Goal: Task Accomplishment & Management: Manage account settings

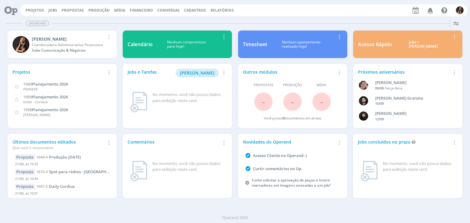
click at [136, 9] on span "Financeiro" at bounding box center [141, 10] width 23 height 5
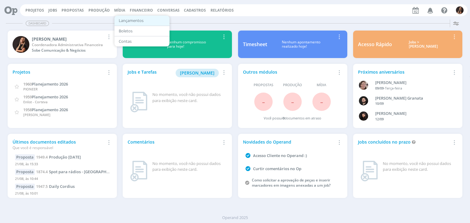
click at [137, 20] on link "Lançamentos" at bounding box center [141, 20] width 51 height 9
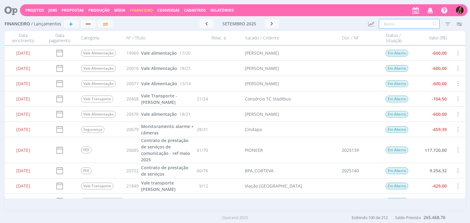
click at [399, 24] on input "text" at bounding box center [408, 24] width 61 height 10
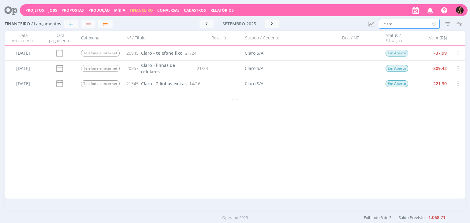
type input "claro"
drag, startPoint x: 437, startPoint y: 24, endPoint x: 432, endPoint y: 24, distance: 4.9
click at [437, 24] on icon at bounding box center [434, 24] width 8 height 10
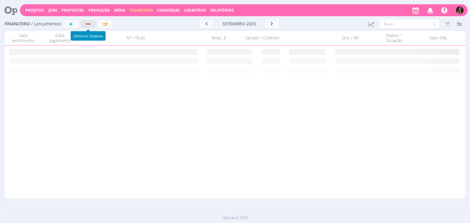
click at [89, 23] on div "button" at bounding box center [88, 24] width 8 height 4
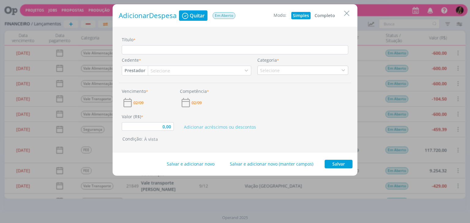
click at [317, 13] on button "Completo" at bounding box center [325, 15] width 24 height 7
type input "0,00"
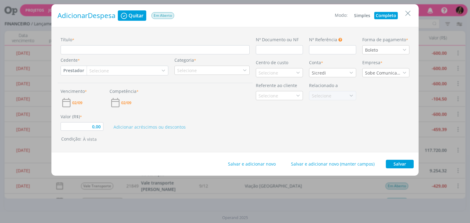
drag, startPoint x: 224, startPoint y: 41, endPoint x: 216, endPoint y: 51, distance: 12.4
click at [224, 42] on div "Título *" at bounding box center [154, 45] width 195 height 18
click at [216, 51] on input "Título *" at bounding box center [155, 49] width 189 height 9
type input "F"
type input "0,00"
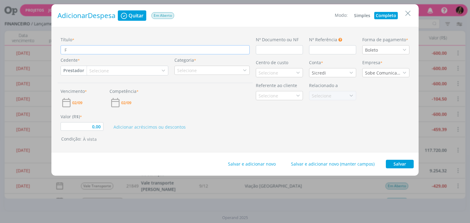
type input "Fé"
type input "0,00"
type input "Fér"
type input "0,00"
type input "Féri"
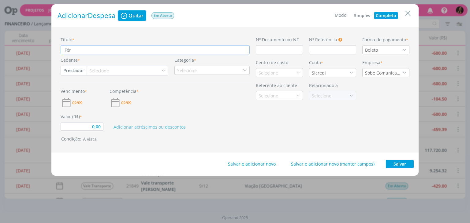
type input "0,00"
type input "Féria"
type input "0,00"
type input "Férias"
type input "0,00"
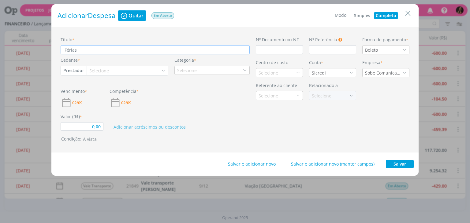
type input "Férias"
type input "0,00"
type input "Férias T"
type input "0,00"
type input "Férias Ta"
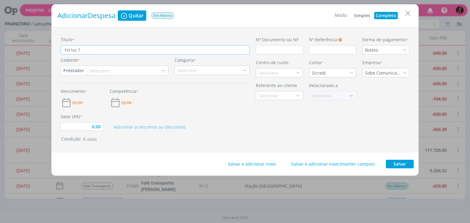
type input "0,00"
type input "Férias Tay"
type input "0,00"
type input "Férias Tayn"
type input "0,00"
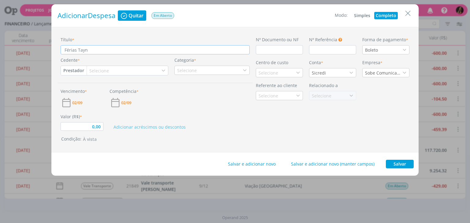
type input "Férias Tayná"
type input "0,00"
type input "Férias Tayná"
type input "0,00"
type input "Férias Tayná M"
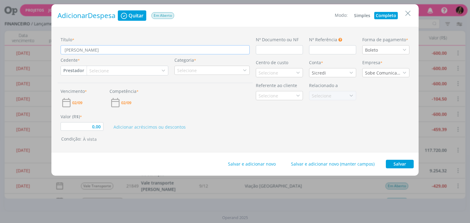
type input "0,00"
type input "Férias Tayná Mo"
type input "0,00"
type input "Férias Tayná Mor"
type input "0,00"
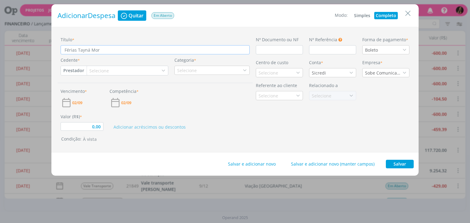
type input "Férias Tayná Mors"
type input "0,00"
type input "Férias Tayná Morsc"
type input "0,00"
type input "Férias Tayná Morsch"
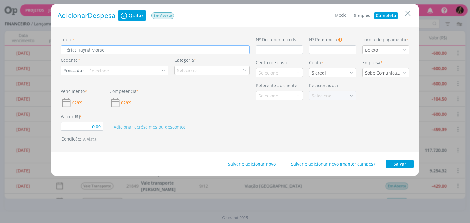
type input "0,00"
type input "Férias Tayná Morsch"
type input "0,00"
type input "Férias Tayná Morsch -"
type input "0,00"
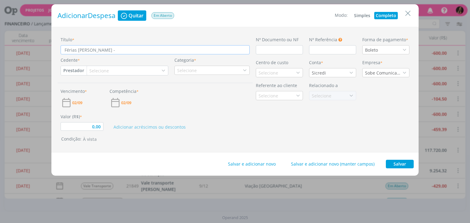
type input "Férias Tayná Morsch -"
type input "0,00"
type input "Férias Tayná Morsch - 6"
type input "0,00"
type input "Férias Tayná Morsch -"
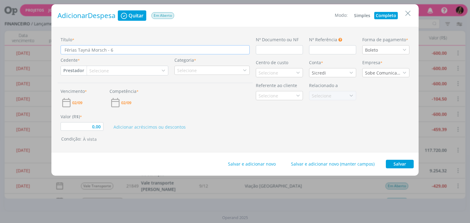
type input "0,00"
type input "Férias Tayná Morsch - 5"
type input "0,00"
type input "Férias Tayná Morsch - 5"
type input "0,00"
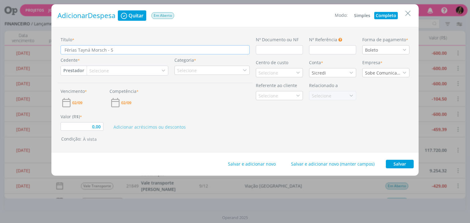
type input "Férias Tayná Morsch - 5 d"
type input "0,00"
type input "Férias Tayná Morsch - 5 di"
type input "0,00"
type input "Férias Tayná Morsch - 5 dia"
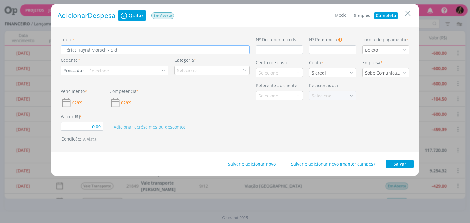
type input "0,00"
type input "Férias Tayná Morsch - 5 dias"
type input "0,00"
type input "Férias Tayná Morsch - 5 dias"
click at [78, 69] on button "Prestador" at bounding box center [74, 70] width 26 height 9
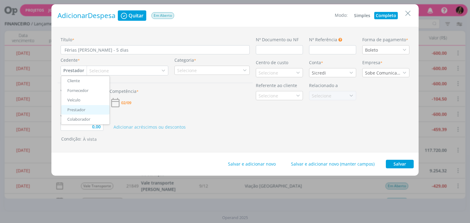
click at [82, 116] on link "Colaborador" at bounding box center [85, 120] width 48 height 10
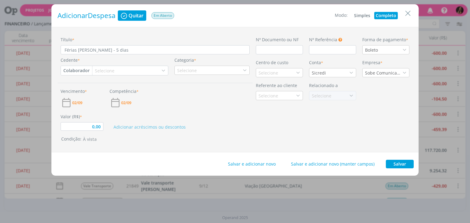
click at [108, 71] on div "Selecione" at bounding box center [105, 71] width 21 height 6
type input "0,00"
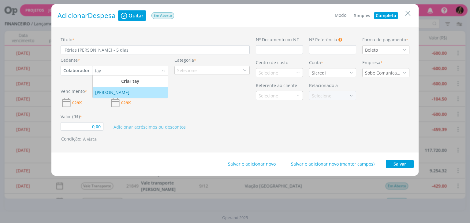
type input "tay"
drag, startPoint x: 111, startPoint y: 90, endPoint x: 119, endPoint y: 85, distance: 9.3
click at [111, 90] on div "Tayná Morsch" at bounding box center [112, 92] width 35 height 6
type input "0,00"
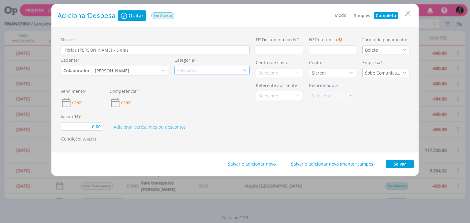
click at [188, 73] on div "Selecione" at bounding box center [187, 70] width 21 height 6
type input "fer"
drag, startPoint x: 195, startPoint y: 87, endPoint x: 173, endPoint y: 90, distance: 21.9
click at [195, 88] on div "Férias" at bounding box center [211, 89] width 73 height 6
click at [80, 102] on span "02/09" at bounding box center [77, 103] width 10 height 4
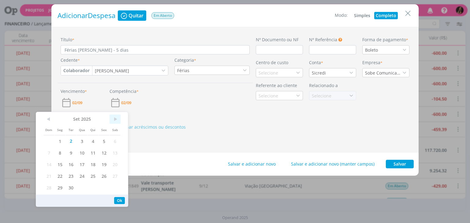
click at [113, 119] on span ">" at bounding box center [114, 119] width 11 height 9
click at [108, 141] on span "3" at bounding box center [103, 141] width 11 height 12
click at [128, 105] on span "02/09" at bounding box center [126, 103] width 10 height 4
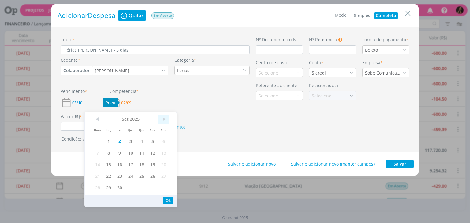
click at [166, 123] on span ">" at bounding box center [163, 119] width 11 height 9
click at [109, 153] on span "6" at bounding box center [108, 153] width 11 height 12
click at [67, 119] on label "Valor (R$) *" at bounding box center [71, 116] width 21 height 6
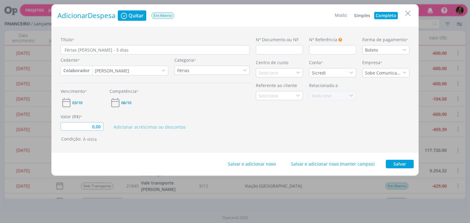
click at [72, 127] on input "0,00" at bounding box center [82, 126] width 43 height 9
click at [383, 52] on div "Boleto" at bounding box center [385, 49] width 47 height 9
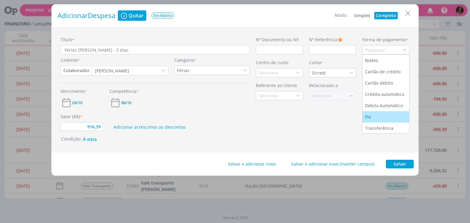
click at [369, 116] on div "Pix" at bounding box center [368, 117] width 7 height 6
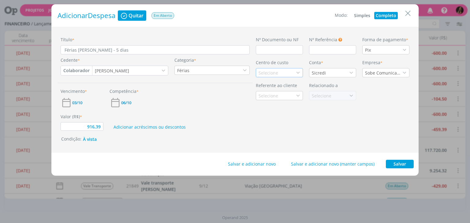
click at [279, 72] on div "Selecione" at bounding box center [279, 72] width 47 height 9
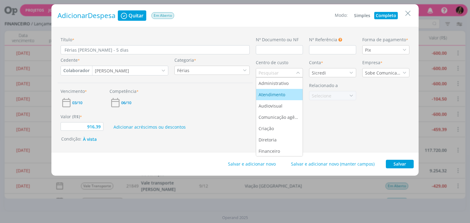
click at [288, 97] on div "Atendimento" at bounding box center [279, 94] width 42 height 6
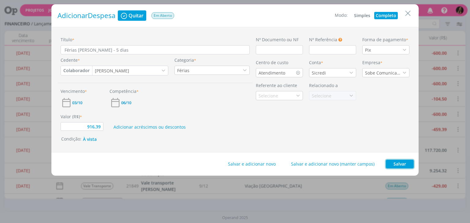
click at [392, 164] on button "Salvar" at bounding box center [400, 164] width 28 height 9
type input "916,39"
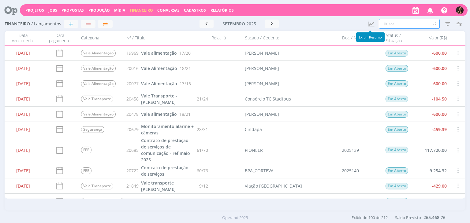
click at [404, 21] on input "text" at bounding box center [408, 24] width 61 height 10
type input "charrua"
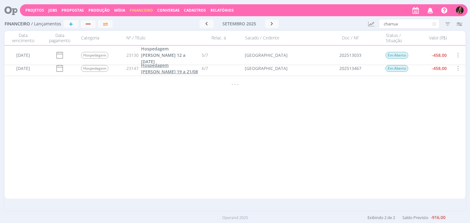
click at [187, 69] on link "Hospedagem Alexandre Assumpção 19 a 21/08" at bounding box center [170, 68] width 58 height 13
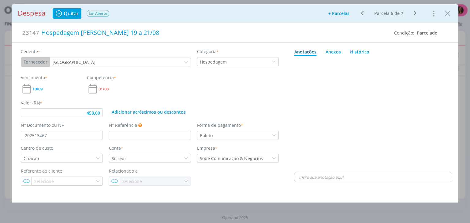
click at [415, 14] on icon "dialog" at bounding box center [415, 12] width 8 height 7
type input "458,00"
type input "202513033"
click at [415, 15] on div "Ir para: 1 Ir Parcela 7 de 7" at bounding box center [389, 13] width 66 height 9
click at [335, 13] on button "+ Parcelas" at bounding box center [338, 13] width 29 height 9
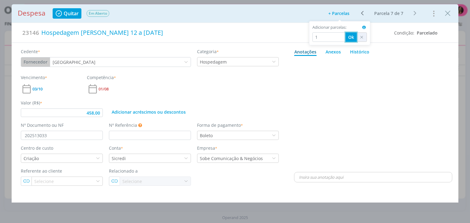
click at [348, 37] on button "Ok" at bounding box center [350, 36] width 11 height 9
click at [42, 90] on span "03/11" at bounding box center [37, 89] width 10 height 4
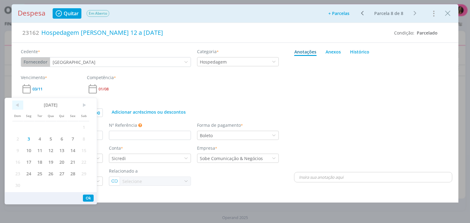
click at [17, 107] on span "<" at bounding box center [17, 105] width 11 height 9
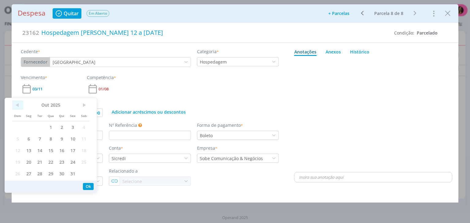
click at [17, 107] on span "<" at bounding box center [17, 105] width 11 height 9
click at [46, 151] on span "17" at bounding box center [50, 151] width 11 height 12
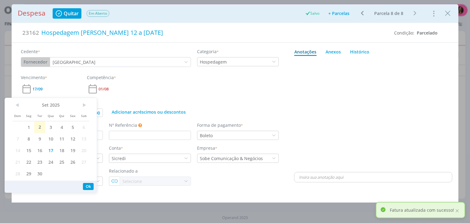
click at [128, 89] on div "01/08" at bounding box center [117, 89] width 60 height 12
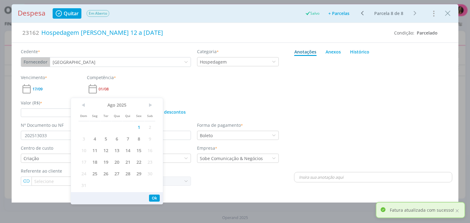
click at [156, 81] on div "Vencimento * 17/09 Competência * 01/08" at bounding box center [150, 84] width 264 height 20
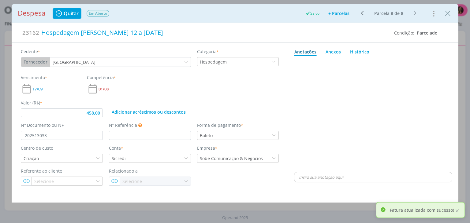
type input "458,00"
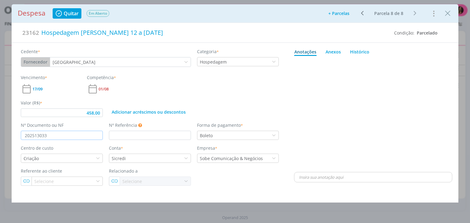
drag, startPoint x: 90, startPoint y: 135, endPoint x: 20, endPoint y: 135, distance: 70.9
click at [20, 135] on div "Nº Documento ou NF 202513033" at bounding box center [62, 131] width 88 height 18
type input "458,00"
paste input "202513889"
type input "202513889"
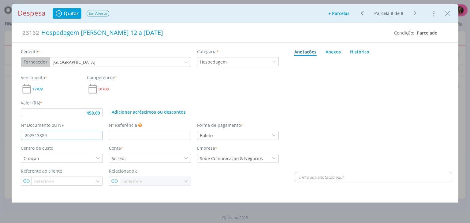
type input "458,00"
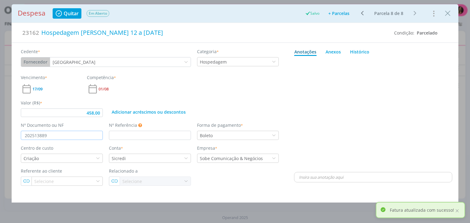
type input "202513889"
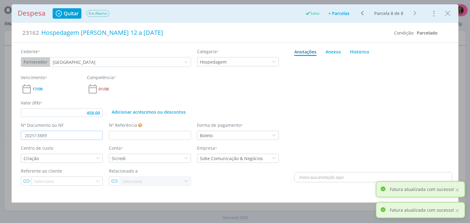
type input "458,00"
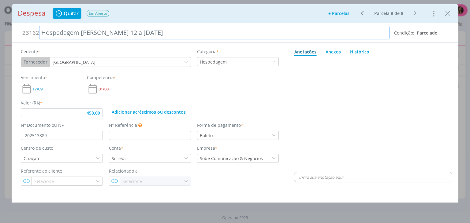
click at [178, 29] on div "Hospedagem Alexandre Assumpção 12 a 14/08" at bounding box center [214, 32] width 350 height 13
type input "458,00"
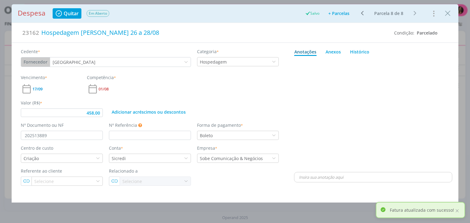
drag, startPoint x: 444, startPoint y: 13, endPoint x: 452, endPoint y: 12, distance: 8.4
click at [451, 12] on icon "Close" at bounding box center [447, 13] width 9 height 9
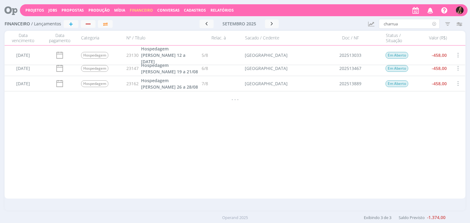
click at [434, 26] on icon at bounding box center [434, 24] width 8 height 10
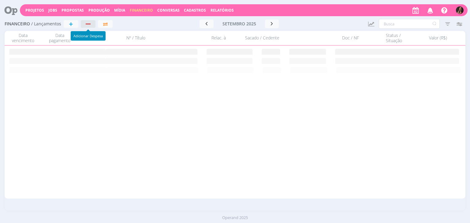
click at [88, 23] on div "button" at bounding box center [88, 24] width 8 height 4
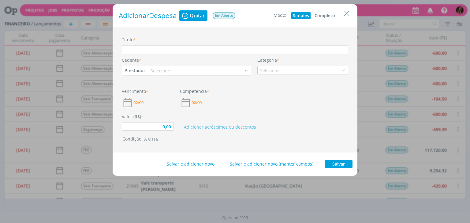
drag, startPoint x: 326, startPoint y: 13, endPoint x: 283, endPoint y: 13, distance: 42.5
click at [325, 13] on button "Completo" at bounding box center [325, 15] width 24 height 7
type input "0,00"
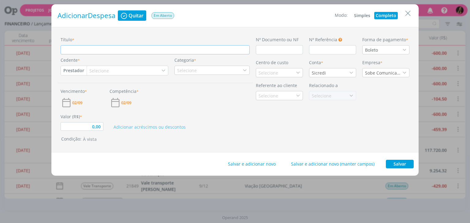
click at [197, 46] on input "Título *" at bounding box center [155, 49] width 189 height 9
type input "2"
type input "0,00"
type input "2"
type input "0,00"
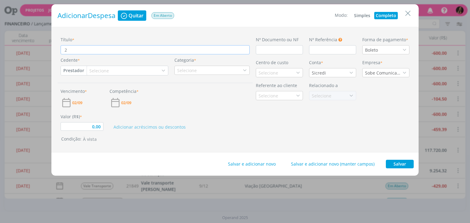
paste input "Microcomputador Dell Pro Plus QBS1250"
type input "2 Microcomputador Dell Pro Plus QBS1250"
type input "0,00"
drag, startPoint x: 104, startPoint y: 50, endPoint x: 68, endPoint y: 51, distance: 35.8
click at [68, 51] on input "2 Microcomputador Dell Pro Plus QBS1250" at bounding box center [155, 49] width 189 height 9
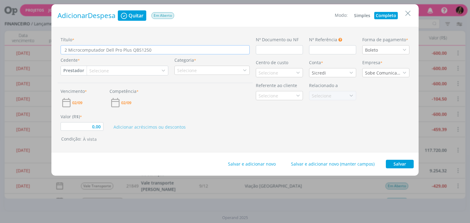
type input "2 C Dell Pro Plus QBS1250"
type input "0,00"
type input "2 Co Dell Pro Plus QBS1250"
type input "0,00"
type input "2 Com Dell Pro Plus QBS1250"
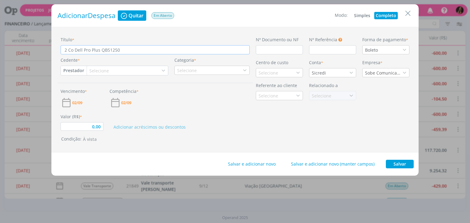
type input "0,00"
type input "2 Comp Dell Pro Plus QBS1250"
type input "0,00"
type input "2 Compu Dell Pro Plus QBS1250"
type input "0,00"
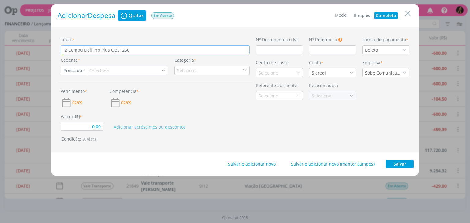
type input "2 Comput Dell Pro Plus QBS1250"
type input "0,00"
type input "2 Computa Dell Pro Plus QBS1250"
type input "0,00"
type input "2 Computad Dell Pro Plus QBS1250"
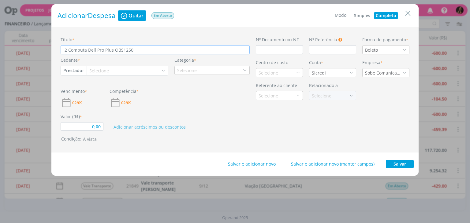
type input "0,00"
type input "2 Computado Dell Pro Plus QBS1250"
type input "0,00"
type input "2 Computador Dell Pro Plus QBS1250"
type input "0,00"
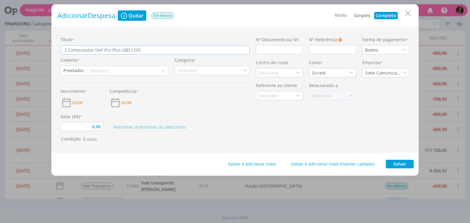
type input "2 Computadore Dell Pro Plus QBS1250"
type input "0,00"
type input "2 Computadores Dell Pro Plus QBS1250"
type input "0,00"
click at [72, 71] on button "Prestador" at bounding box center [74, 70] width 26 height 9
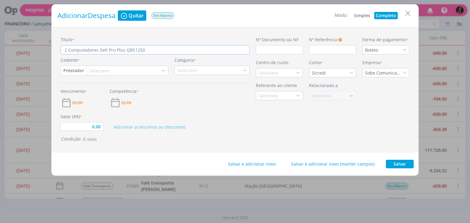
type input "2 Computadores Dell Pro Plus QBS1250"
click at [76, 88] on link "Fornecedor" at bounding box center [85, 91] width 48 height 10
type input "0,00"
click at [101, 69] on div "Selecione" at bounding box center [102, 71] width 21 height 6
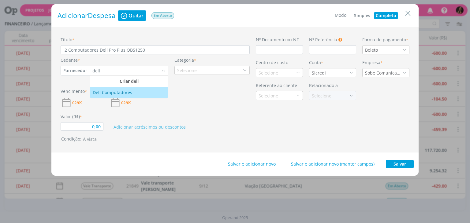
type input "dell"
click at [118, 91] on div "Dell Computadores" at bounding box center [113, 92] width 41 height 6
type input "0,00"
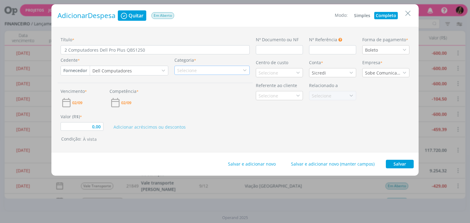
click at [193, 68] on div "Selecione" at bounding box center [187, 70] width 21 height 6
type input "maq"
click at [226, 90] on div "Máquinas e Equipamentos" at bounding box center [205, 89] width 61 height 6
type input "0,00"
click at [66, 49] on input "2 Computadores Dell Pro Plus QBS1250" at bounding box center [155, 49] width 189 height 9
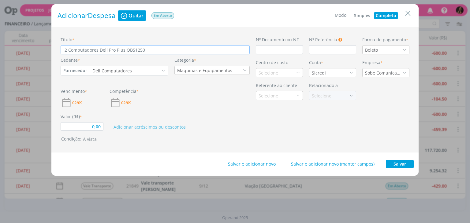
type input "02 Computadores Dell Pro Plus QBS1250"
type input "0,00"
type input "02 Computadores Dell Pro Plus QBS1250"
click at [76, 102] on span "02/09" at bounding box center [77, 103] width 10 height 4
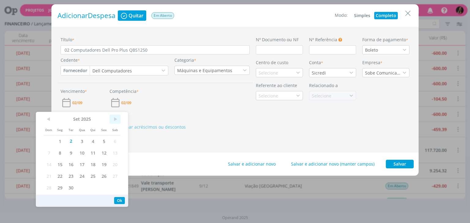
click at [116, 121] on span ">" at bounding box center [114, 119] width 11 height 9
click at [57, 164] on span "13" at bounding box center [59, 165] width 11 height 12
click at [129, 102] on span "02/09" at bounding box center [126, 103] width 10 height 4
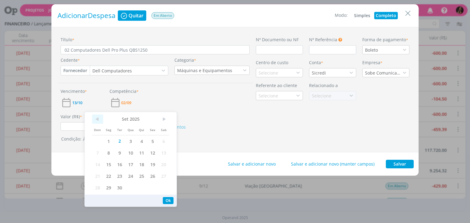
click at [102, 120] on span "<" at bounding box center [97, 119] width 11 height 9
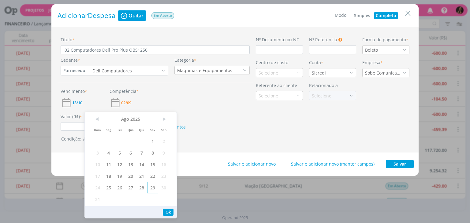
click at [154, 189] on span "29" at bounding box center [152, 188] width 11 height 12
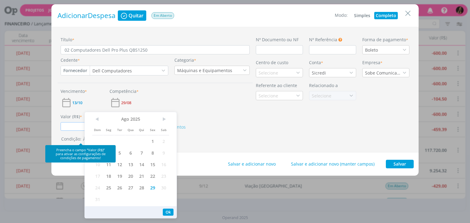
drag, startPoint x: 77, startPoint y: 125, endPoint x: 82, endPoint y: 125, distance: 4.9
click at [77, 125] on input "0,00" at bounding box center [82, 126] width 43 height 9
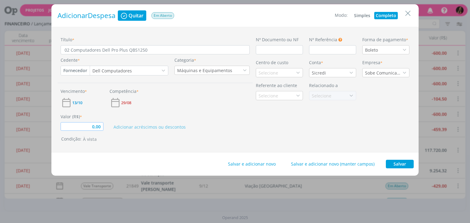
click at [102, 126] on input "0,00" at bounding box center [82, 126] width 43 height 9
click at [92, 137] on button "À vista" at bounding box center [90, 139] width 18 height 7
type input "16.113,88"
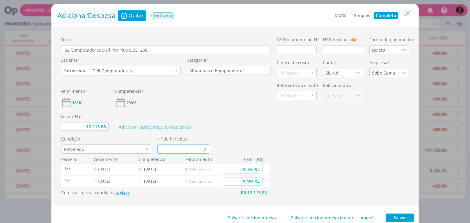
click at [189, 147] on input "2" at bounding box center [183, 149] width 53 height 9
type input "12"
type input "1.342,82"
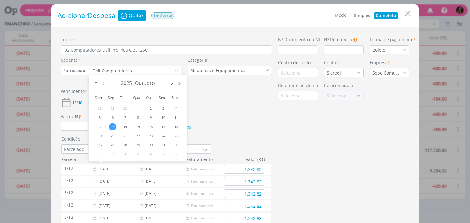
click at [298, 140] on div "Nº Documento ou NF Nº Referência Este campo pode ser utilizado para informar Nú…" at bounding box center [343, 134] width 137 height 197
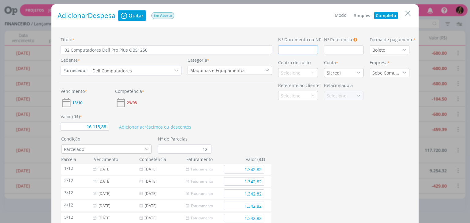
click at [303, 47] on input "dialog" at bounding box center [298, 49] width 40 height 9
type input "16.113,88"
type input "7"
type input "16.113,88"
type input "79"
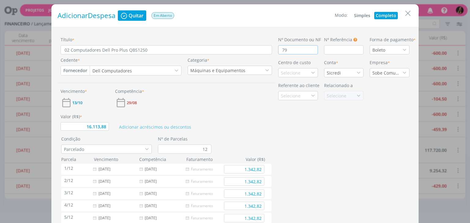
type input "16.113,88"
type input "796"
type input "16.113,88"
type input "7967"
type input "16.113,88"
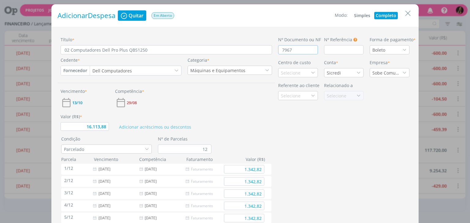
type input "79676"
type input "16.113,88"
type input "796766"
type input "16.113,88"
type input "7967660"
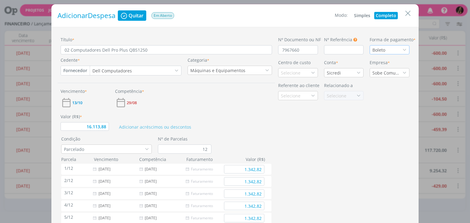
click at [384, 47] on div "Boleto" at bounding box center [379, 50] width 14 height 6
click at [386, 75] on div "Cartão de crédito" at bounding box center [389, 71] width 34 height 6
click at [303, 74] on div "Selecione" at bounding box center [298, 72] width 40 height 9
click at [297, 126] on div "Criação" at bounding box center [289, 128] width 17 height 6
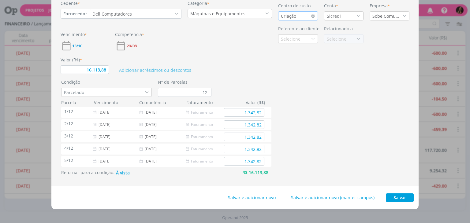
scroll to position [58, 0]
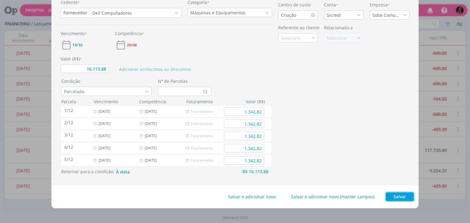
click at [393, 195] on button "Salvar" at bounding box center [400, 197] width 28 height 9
type input "16.113,88"
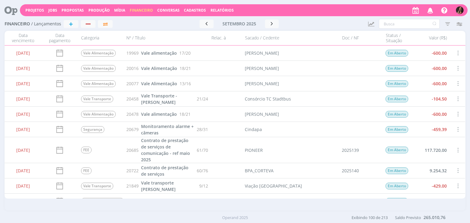
click at [136, 12] on span "Financeiro" at bounding box center [141, 10] width 23 height 5
click at [136, 39] on link "Contas" at bounding box center [141, 41] width 51 height 9
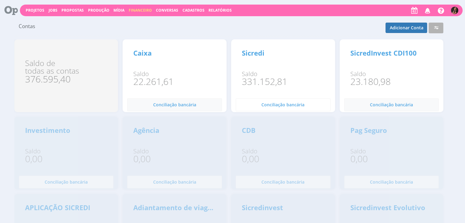
click at [196, 106] on span "Conciliação bancária" at bounding box center [174, 105] width 43 height 6
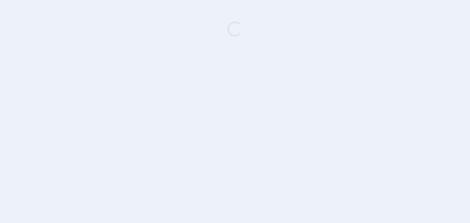
type input "Sicredi"
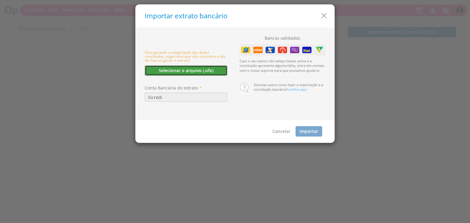
click at [155, 68] on button "Selecionar o arquivo (.ofx)" at bounding box center [186, 70] width 83 height 10
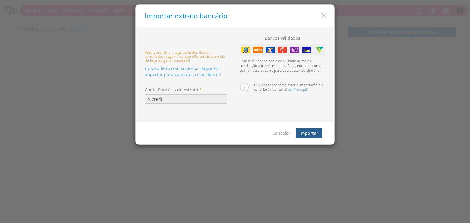
click at [313, 132] on button "Importar" at bounding box center [308, 133] width 27 height 10
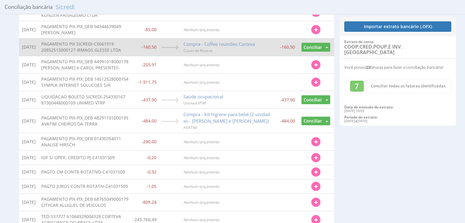
scroll to position [61, 0]
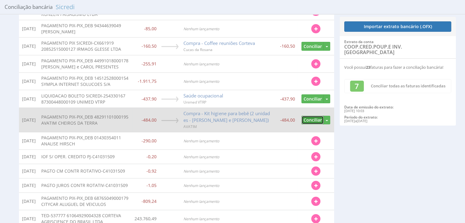
click at [306, 119] on button "Conciliar" at bounding box center [312, 120] width 22 height 9
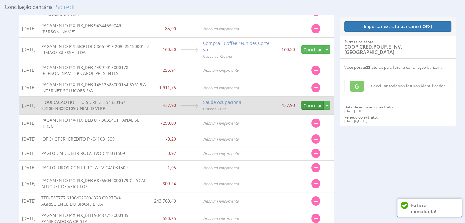
scroll to position [275, 0]
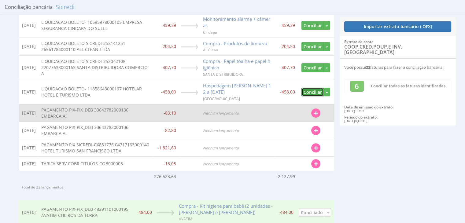
click at [316, 93] on button "Conciliar" at bounding box center [312, 92] width 22 height 9
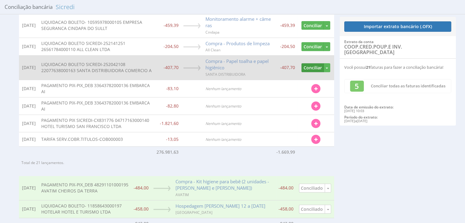
drag, startPoint x: 305, startPoint y: 62, endPoint x: 305, endPoint y: 65, distance: 3.5
click at [305, 62] on td "Localizar Fatura Despesa Transferência Conciliar Desvincular" at bounding box center [315, 67] width 37 height 24
click at [313, 68] on button "Conciliar" at bounding box center [312, 67] width 22 height 9
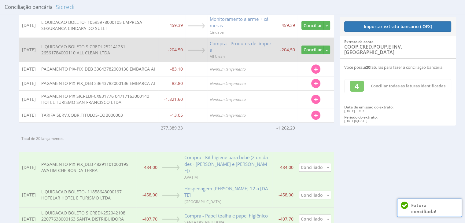
scroll to position [272, 0]
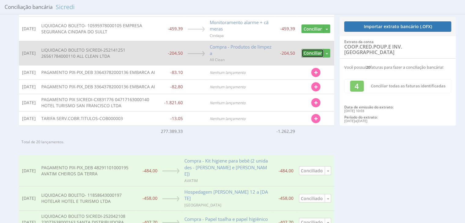
click at [314, 50] on button "Conciliar" at bounding box center [312, 53] width 22 height 9
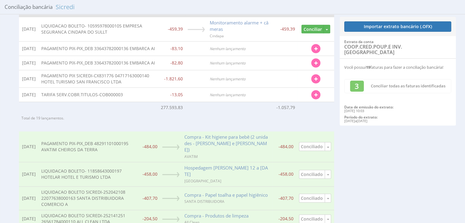
scroll to position [180, 0]
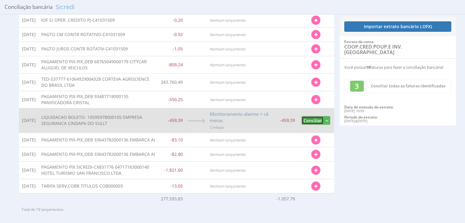
click at [313, 117] on button "Conciliar" at bounding box center [312, 120] width 22 height 9
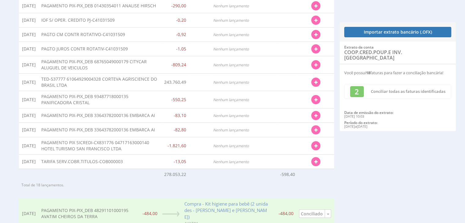
scroll to position [0, 0]
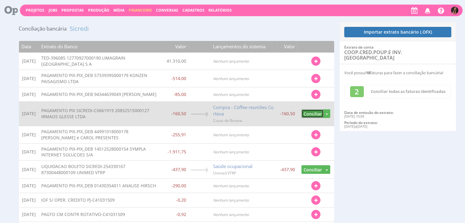
click at [312, 115] on button "Conciliar" at bounding box center [312, 113] width 22 height 9
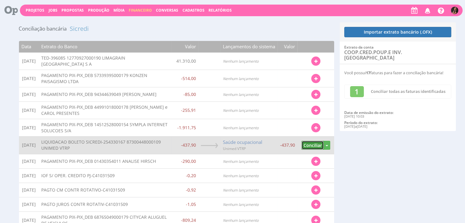
click at [317, 143] on button "Conciliar" at bounding box center [312, 145] width 22 height 9
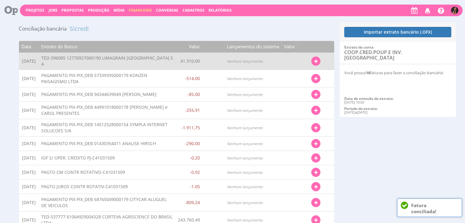
click at [315, 59] on icon "button" at bounding box center [315, 61] width 3 height 4
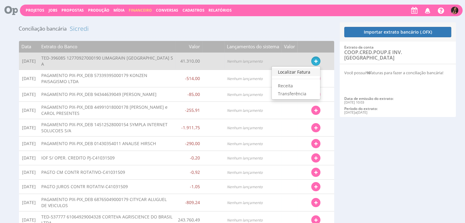
click at [303, 69] on link "Localizar Fatura" at bounding box center [296, 72] width 48 height 8
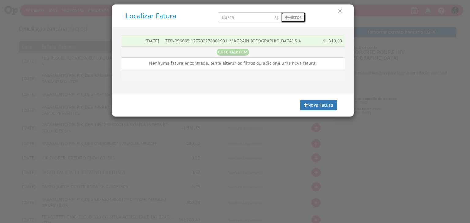
click at [287, 17] on icon "button" at bounding box center [286, 17] width 3 height 4
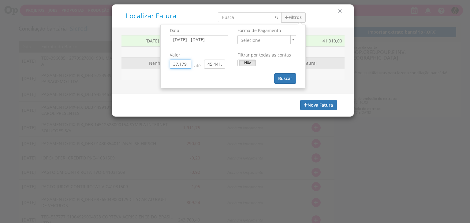
drag, startPoint x: 188, startPoint y: 64, endPoint x: 160, endPoint y: 66, distance: 28.2
click at [160, 66] on div "Localizar Fatura Filtros Data 26/08/2025 - 30/08/2025 Forma de Pagamento ." at bounding box center [233, 60] width 242 height 113
type input "0,00"
drag, startPoint x: 221, startPoint y: 62, endPoint x: 199, endPoint y: 63, distance: 22.0
click at [199, 63] on div "0,00 até 45.441,00" at bounding box center [199, 64] width 58 height 9
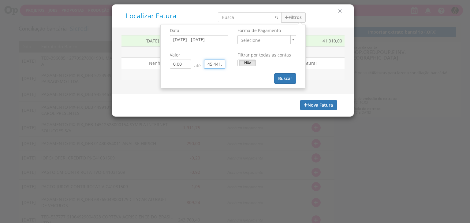
drag, startPoint x: 220, startPoint y: 64, endPoint x: 204, endPoint y: 64, distance: 15.3
click at [204, 64] on input "45.441,00" at bounding box center [214, 64] width 21 height 9
drag, startPoint x: 224, startPoint y: 65, endPoint x: 198, endPoint y: 62, distance: 26.8
click at [199, 63] on div "0,00 até 4.544,10" at bounding box center [199, 64] width 58 height 9
type input "0,00"
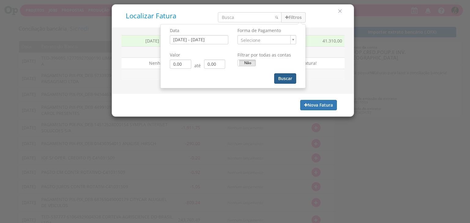
click at [280, 80] on button "Buscar" at bounding box center [285, 78] width 22 height 10
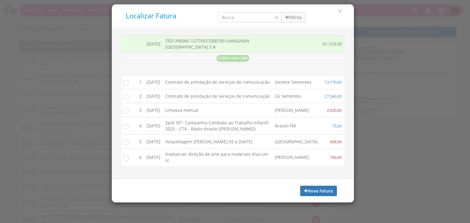
drag, startPoint x: 127, startPoint y: 86, endPoint x: 127, endPoint y: 89, distance: 3.7
click at [127, 85] on input "checkbox" at bounding box center [124, 82] width 6 height 6
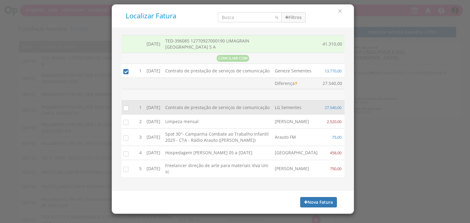
click at [122, 111] on input "checkbox" at bounding box center [124, 108] width 6 height 6
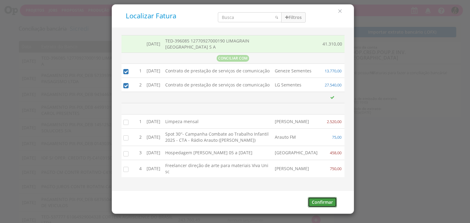
click at [311, 208] on button "Confirmar" at bounding box center [322, 202] width 29 height 10
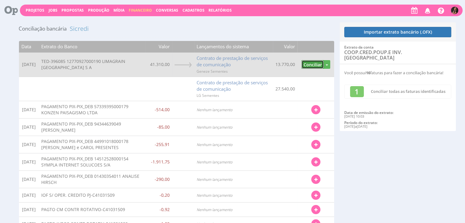
click at [309, 65] on button "Conciliar" at bounding box center [312, 64] width 22 height 9
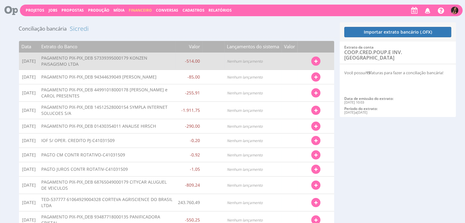
click at [315, 61] on icon "button" at bounding box center [315, 61] width 3 height 4
click at [305, 74] on link "Localizar Fatura" at bounding box center [296, 72] width 48 height 8
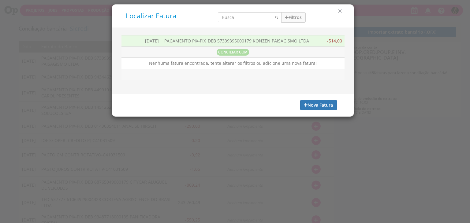
click at [317, 110] on div "Nova Fatura" at bounding box center [233, 105] width 242 height 23
click at [317, 107] on button "Nova Fatura" at bounding box center [318, 105] width 37 height 10
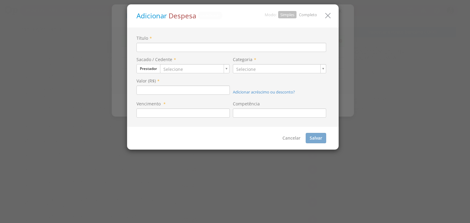
click at [312, 13] on link "Completo" at bounding box center [308, 15] width 18 height 6
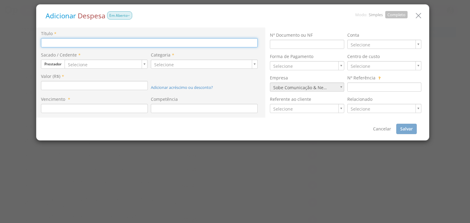
click at [225, 39] on input at bounding box center [149, 42] width 216 height 9
type input "Manutenção plantas"
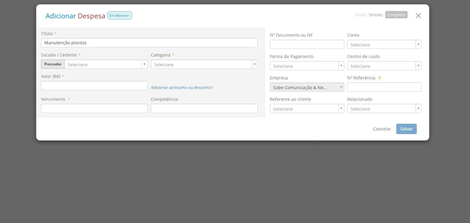
click at [48, 65] on button "Prestador" at bounding box center [53, 64] width 24 height 9
click at [57, 82] on link "Fornecedor" at bounding box center [65, 83] width 48 height 8
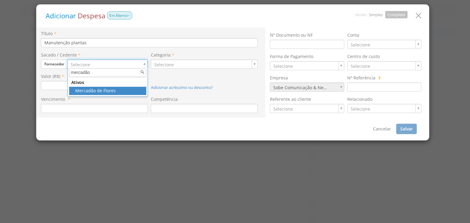
type input "mercadão"
type input "746"
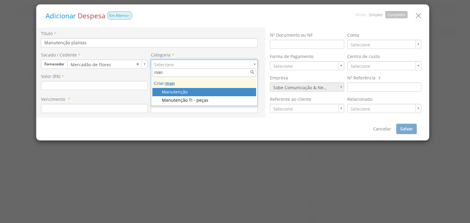
type input "man"
drag, startPoint x: 182, startPoint y: 92, endPoint x: 173, endPoint y: 93, distance: 9.2
type input "145"
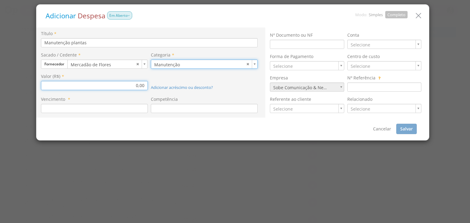
click at [123, 86] on input "0,00" at bounding box center [94, 85] width 107 height 9
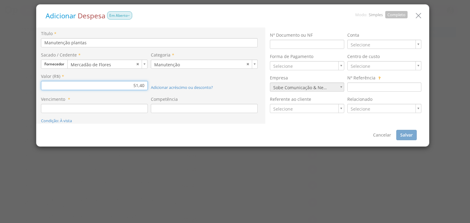
type input "514,00"
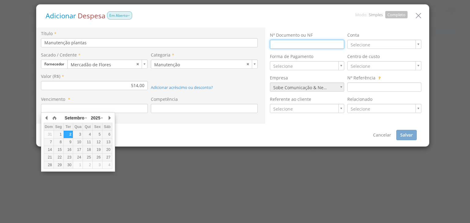
click at [299, 46] on input at bounding box center [307, 44] width 74 height 9
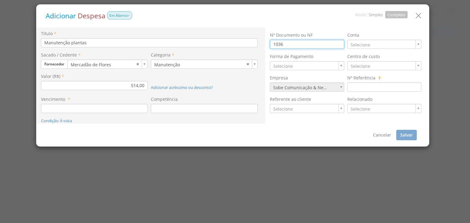
type input "1036"
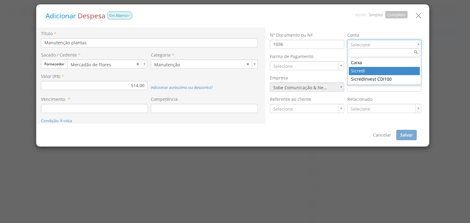
type input "5"
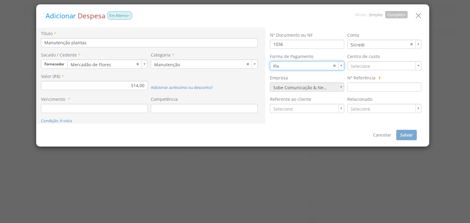
type input "11"
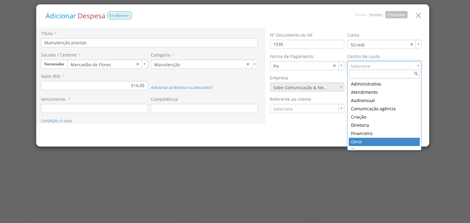
type input "1"
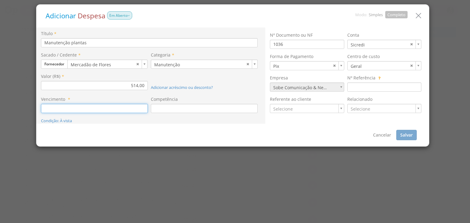
click at [121, 105] on input at bounding box center [94, 108] width 107 height 9
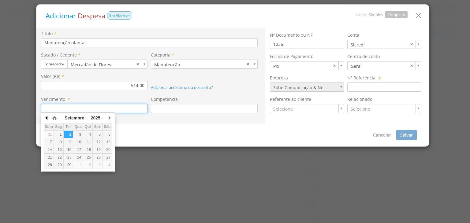
click at [47, 119] on button "button" at bounding box center [47, 117] width 6 height 9
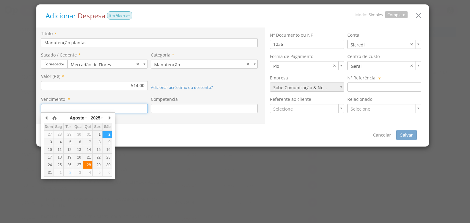
click at [89, 163] on div "28" at bounding box center [87, 165] width 9 height 5
type input "28/08/2025"
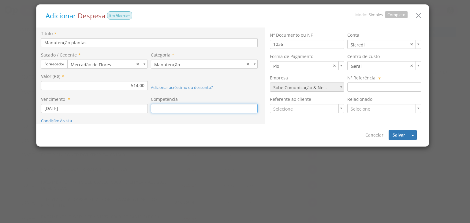
click at [170, 105] on input at bounding box center [204, 108] width 107 height 9
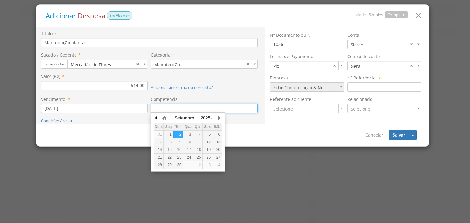
click at [157, 119] on button "button" at bounding box center [156, 117] width 6 height 9
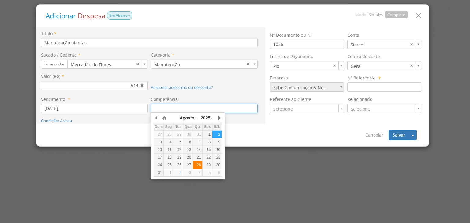
click at [198, 164] on div "28" at bounding box center [197, 165] width 9 height 5
type input "28/08/2025"
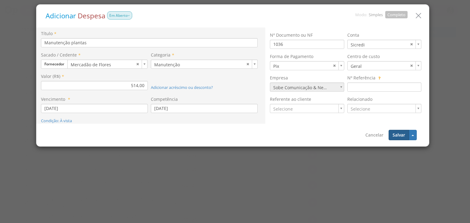
click at [398, 136] on button "Salvar" at bounding box center [398, 135] width 20 height 10
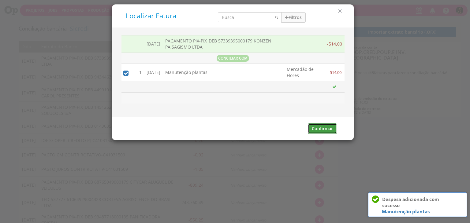
click at [326, 128] on button "Confirmar" at bounding box center [322, 129] width 29 height 10
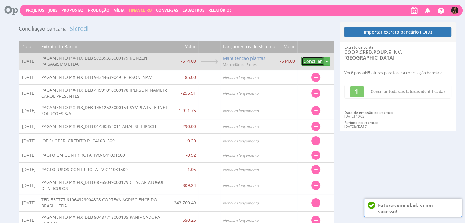
click at [310, 63] on button "Conciliar" at bounding box center [312, 61] width 22 height 9
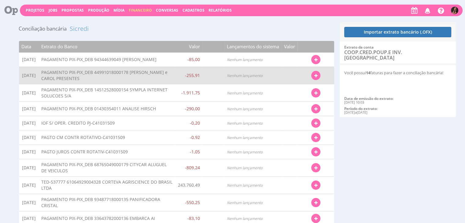
click at [317, 77] on icon "button" at bounding box center [315, 76] width 3 height 4
click at [287, 88] on link "Localizar Fatura" at bounding box center [296, 87] width 48 height 8
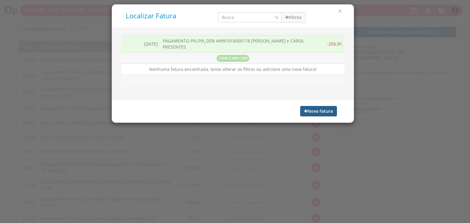
click at [308, 106] on button "Nova Fatura" at bounding box center [318, 111] width 37 height 10
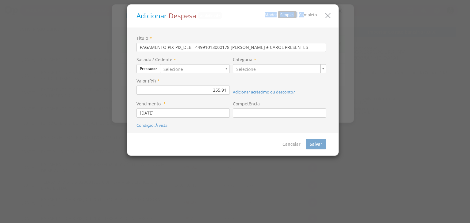
click at [303, 12] on div "Adicionar Despesa undefined Modo: Simples Completo" at bounding box center [232, 16] width 211 height 23
click at [303, 14] on link "Completo" at bounding box center [308, 15] width 18 height 6
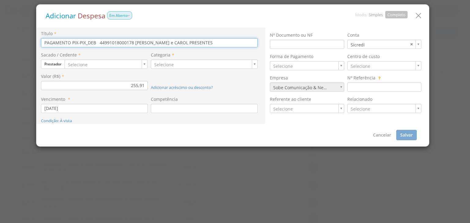
drag, startPoint x: 191, startPoint y: 42, endPoint x: 29, endPoint y: 49, distance: 162.2
click at [37, 46] on div "Título * PAGAMENTO PIX-PIX_DEB 44991018000178 LIZ e CAROL PRESENTES Sacado / Ce…" at bounding box center [150, 76] width 229 height 96
type input "C"
type input "Presente nascimento Pedro Camilo"
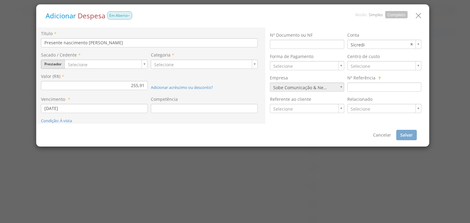
click at [61, 66] on button "Prestador" at bounding box center [53, 64] width 24 height 9
click at [62, 81] on link "Fornecedor" at bounding box center [65, 83] width 48 height 8
type input "1301"
click at [138, 65] on link "Selecione" at bounding box center [107, 64] width 80 height 9
click at [105, 61] on div "Sacado / Cedente * Fornecedor Cliente Fornecedor Veículo Prestador Colaborador" at bounding box center [94, 60] width 107 height 17
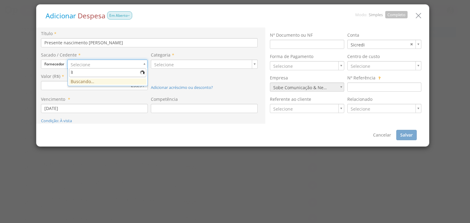
type input "l"
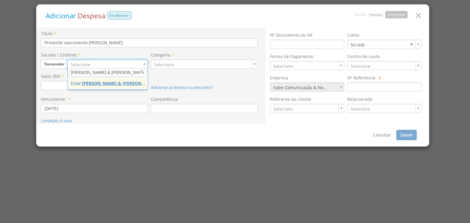
type input "Liz & Carol Presentes"
drag, startPoint x: 97, startPoint y: 84, endPoint x: 106, endPoint y: 82, distance: 9.4
click at [98, 84] on u "Liz & Carol Presentes" at bounding box center [120, 83] width 76 height 6
click at [112, 83] on u "Liz & Carol Presentes" at bounding box center [120, 83] width 76 height 6
type input "1411"
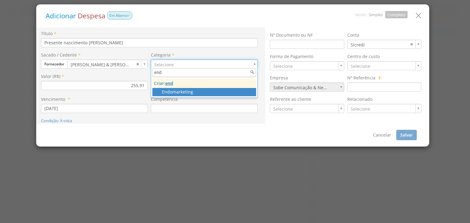
type input "end"
type input "135"
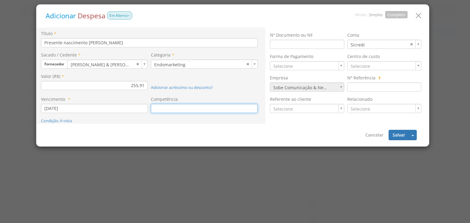
click at [188, 109] on input at bounding box center [204, 108] width 107 height 9
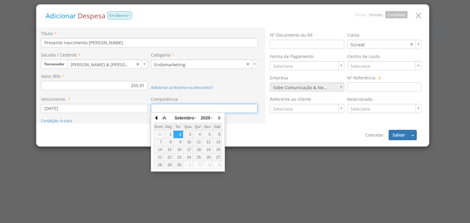
click at [158, 119] on button "button" at bounding box center [156, 117] width 6 height 9
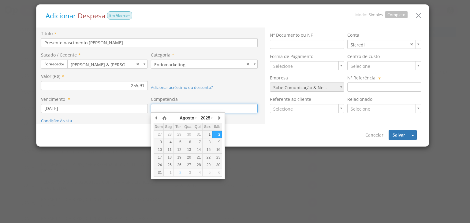
click at [198, 164] on div "28" at bounding box center [197, 165] width 9 height 5
type input "28/08/2025"
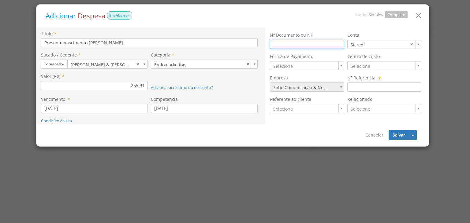
click at [301, 46] on input at bounding box center [307, 44] width 74 height 9
type input "14224"
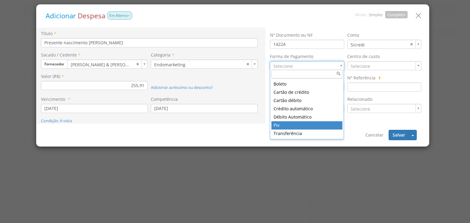
drag, startPoint x: 291, startPoint y: 123, endPoint x: 308, endPoint y: 109, distance: 21.5
type input "11"
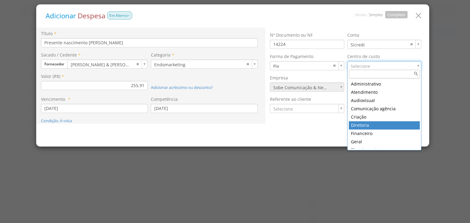
type input "4"
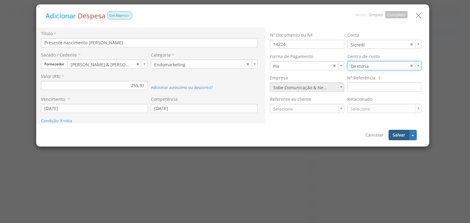
click at [395, 136] on button "Salvar" at bounding box center [398, 135] width 20 height 10
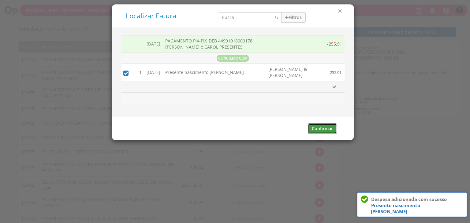
click at [319, 126] on button "Confirmar" at bounding box center [322, 129] width 29 height 10
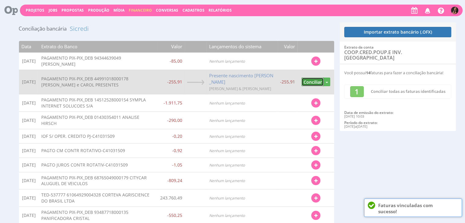
click at [307, 83] on button "Conciliar" at bounding box center [312, 82] width 22 height 9
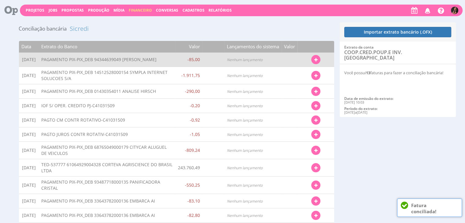
click at [319, 59] on button "button" at bounding box center [315, 59] width 9 height 9
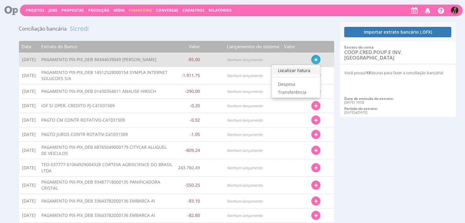
click at [286, 70] on link "Localizar Fatura" at bounding box center [296, 71] width 48 height 8
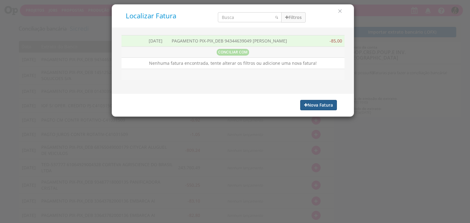
click at [307, 102] on button "Nova Fatura" at bounding box center [318, 105] width 37 height 10
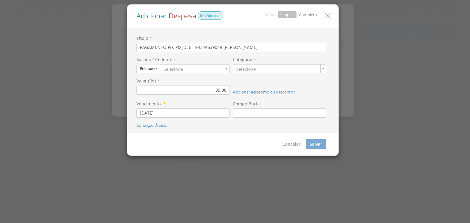
click at [304, 12] on link "Completo" at bounding box center [308, 15] width 18 height 6
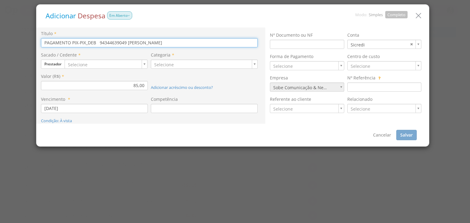
drag, startPoint x: 223, startPoint y: 39, endPoint x: 39, endPoint y: 47, distance: 184.2
click at [42, 47] on input "PAGAMENTO PIX-PIX_DEB 94344639049 VALERIO MUELLER" at bounding box center [149, 42] width 216 height 9
type input "Bombona de água"
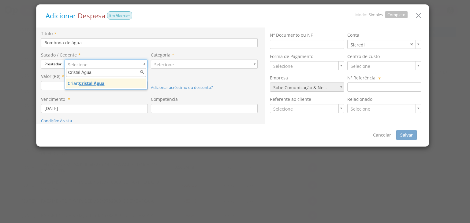
type input "Cristal Água"
drag, startPoint x: 87, startPoint y: 84, endPoint x: 93, endPoint y: 83, distance: 6.4
click at [87, 84] on u "Cristal Água" at bounding box center [91, 83] width 25 height 6
type input "1412"
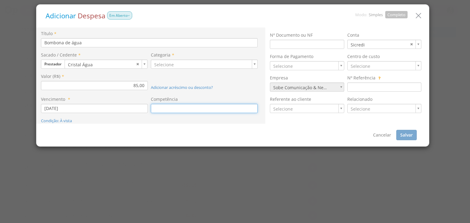
click at [161, 107] on input at bounding box center [204, 108] width 107 height 9
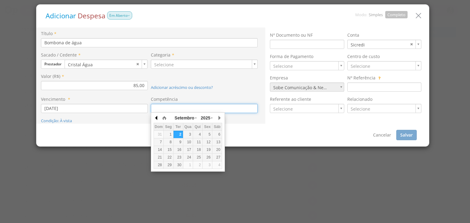
click at [157, 118] on button "button" at bounding box center [156, 117] width 6 height 9
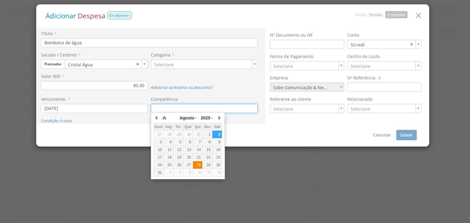
click at [197, 165] on div "28" at bounding box center [197, 165] width 9 height 5
type input "28/08/2025"
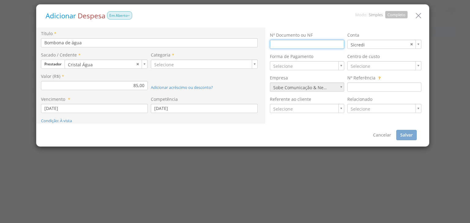
click at [302, 47] on input at bounding box center [307, 44] width 74 height 9
type input "4597"
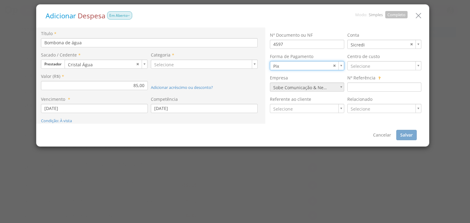
type input "11"
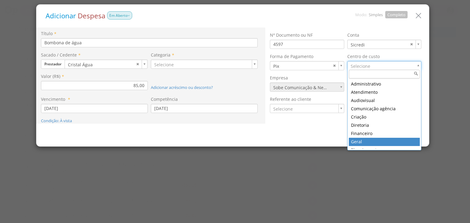
type input "1"
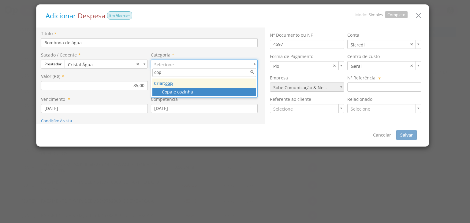
type input "cop"
type input "142"
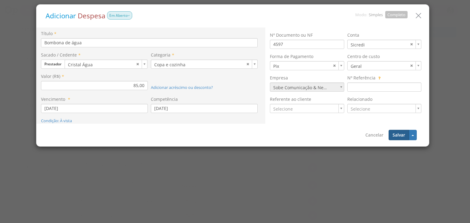
click at [401, 135] on button "Salvar" at bounding box center [398, 135] width 20 height 10
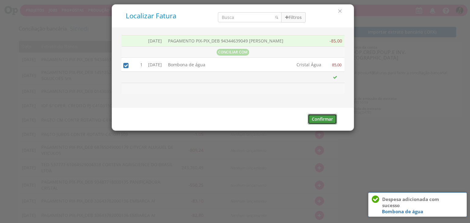
click at [321, 118] on button "Confirmar" at bounding box center [322, 119] width 29 height 10
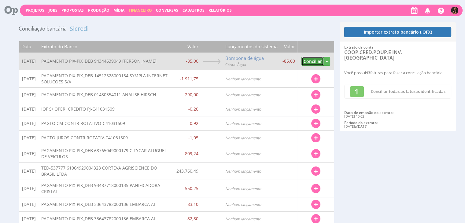
click at [313, 61] on button "Conciliar" at bounding box center [312, 61] width 22 height 9
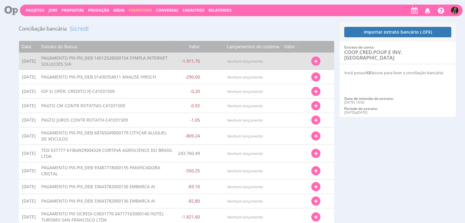
click at [313, 60] on button "button" at bounding box center [315, 61] width 9 height 9
drag, startPoint x: 299, startPoint y: 70, endPoint x: 290, endPoint y: 66, distance: 9.7
click at [299, 70] on link "Localizar Fatura" at bounding box center [296, 72] width 48 height 8
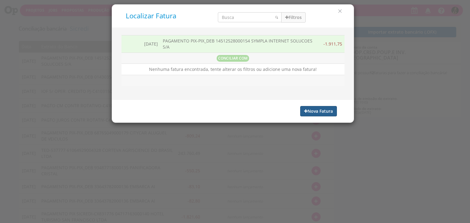
click at [309, 111] on button "Nova Fatura" at bounding box center [318, 111] width 37 height 10
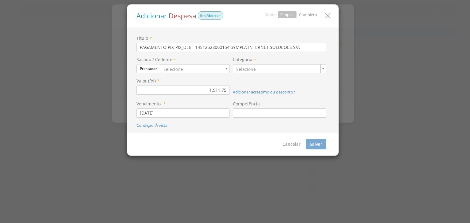
click at [312, 13] on link "Completo" at bounding box center [308, 15] width 18 height 6
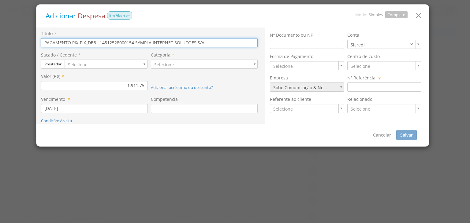
drag, startPoint x: 230, startPoint y: 40, endPoint x: 0, endPoint y: 33, distance: 230.0
click at [0, 36] on div "Adicionar Despesa Em Aberto Modo: Simples Completo Título * PAGAMENTO PIX-PIX_D…" at bounding box center [235, 111] width 470 height 223
type input "Ingresso RD Summit - Amanda Oliveira"
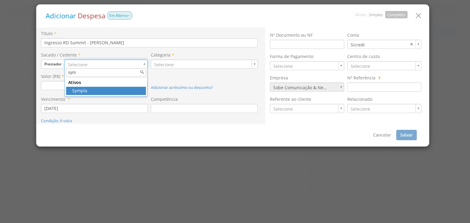
type input "sym"
drag, startPoint x: 80, startPoint y: 93, endPoint x: 120, endPoint y: 75, distance: 44.0
type input "221"
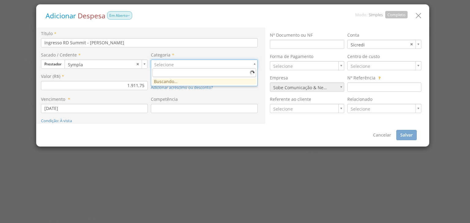
drag, startPoint x: 164, startPoint y: 65, endPoint x: 168, endPoint y: 65, distance: 4.0
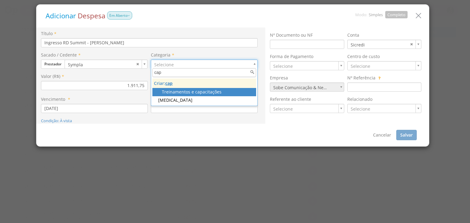
type input "cap"
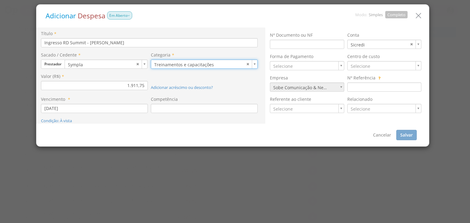
type input "136"
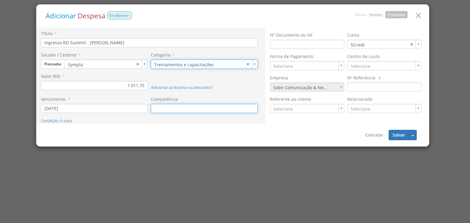
click at [196, 104] on input at bounding box center [204, 108] width 107 height 9
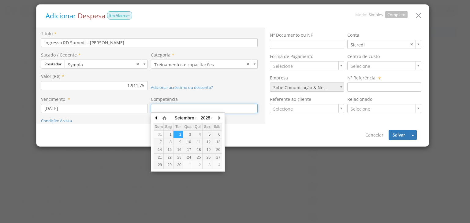
click at [155, 119] on button "button" at bounding box center [156, 117] width 6 height 9
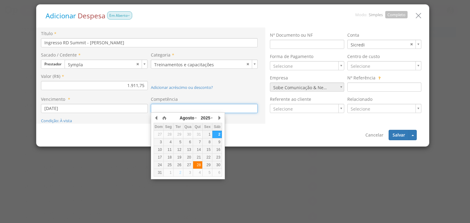
click at [198, 166] on div "28" at bounding box center [197, 165] width 9 height 5
type input "28/08/2025"
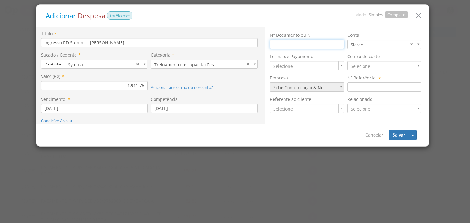
click at [308, 45] on input at bounding box center [307, 44] width 74 height 9
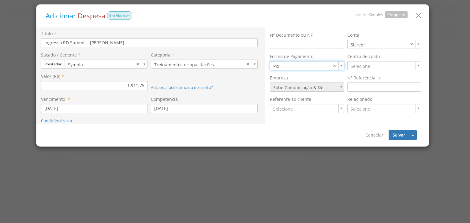
type input "11"
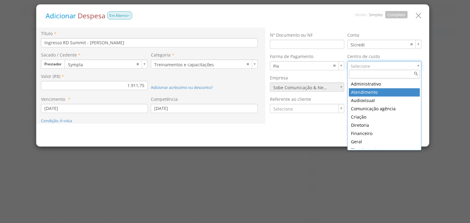
type input "7"
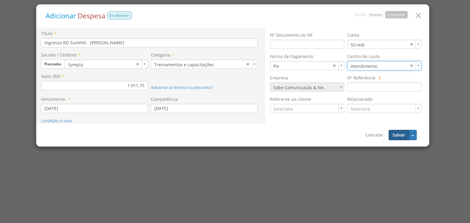
click at [399, 138] on button "Salvar" at bounding box center [398, 135] width 20 height 10
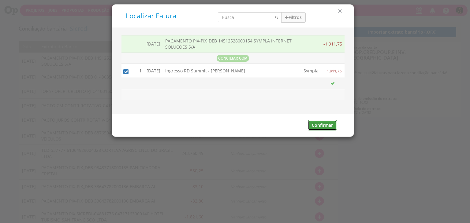
click at [322, 128] on button "Confirmar" at bounding box center [322, 125] width 29 height 10
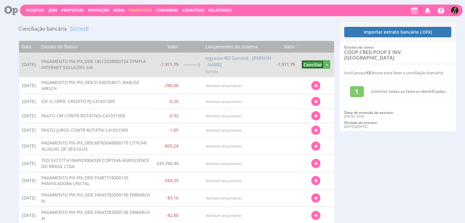
click at [316, 65] on button "Conciliar" at bounding box center [312, 64] width 22 height 9
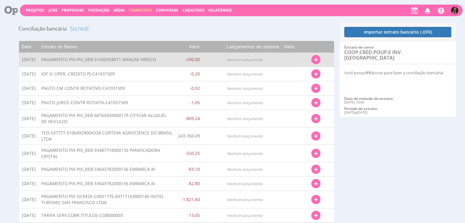
click at [316, 61] on icon "button" at bounding box center [315, 60] width 3 height 4
click at [290, 70] on link "Localizar Fatura" at bounding box center [296, 71] width 48 height 8
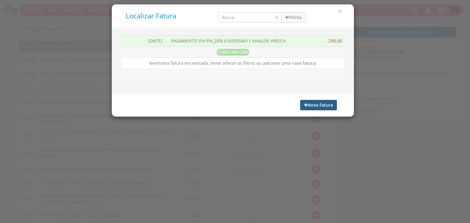
click at [309, 104] on button "Nova Fatura" at bounding box center [318, 105] width 37 height 10
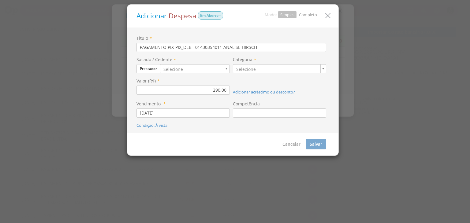
drag, startPoint x: 304, startPoint y: 14, endPoint x: 268, endPoint y: 38, distance: 43.2
click at [305, 14] on link "Completo" at bounding box center [308, 15] width 18 height 6
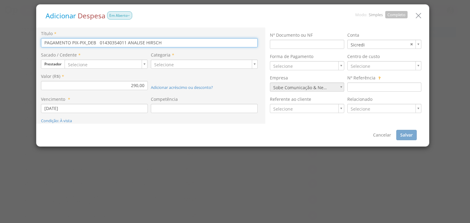
drag, startPoint x: 241, startPoint y: 42, endPoint x: 10, endPoint y: 49, distance: 231.2
click at [11, 49] on div "Adicionar Despesa Em Aberto Modo: Simples Completo Título * PAGAMENTO PIX-PIX_D…" at bounding box center [235, 111] width 470 height 223
type input "Manutenção plantas"
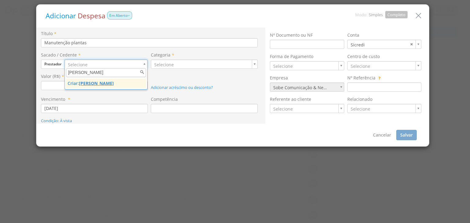
type input "Anelise Hirsch"
click at [93, 86] on u "Anelise Hirsch" at bounding box center [96, 83] width 35 height 6
type input "1413"
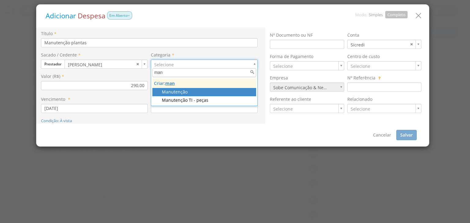
type input "man"
type input "145"
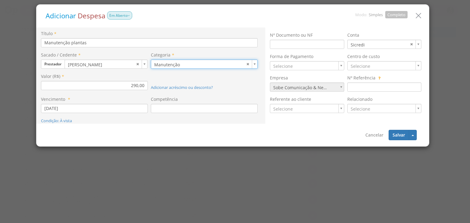
click at [202, 116] on div "Competência" at bounding box center [206, 106] width 110 height 21
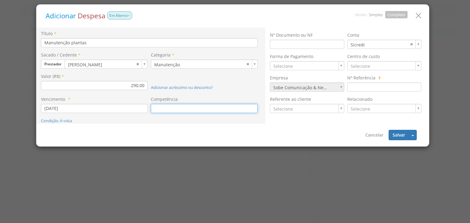
click at [202, 112] on input at bounding box center [204, 108] width 107 height 9
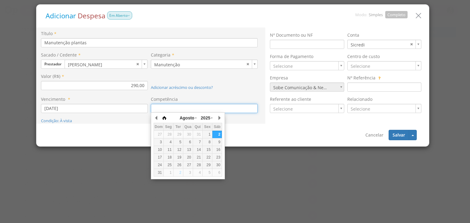
drag, startPoint x: 155, startPoint y: 117, endPoint x: 164, endPoint y: 120, distance: 9.3
click at [157, 117] on button "button" at bounding box center [156, 117] width 6 height 9
click at [207, 167] on div "29" at bounding box center [206, 165] width 9 height 5
type input "29/08/2025"
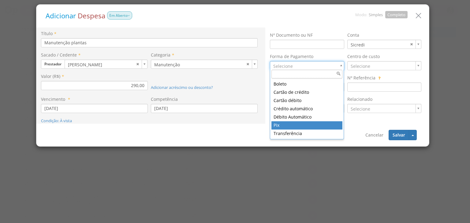
type input "11"
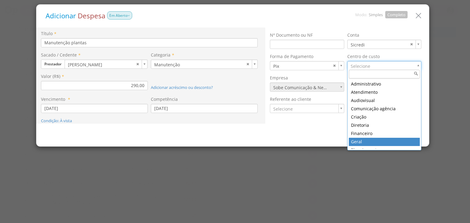
type input "1"
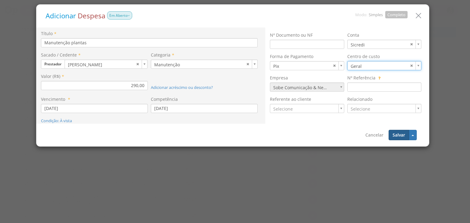
click at [395, 137] on button "Salvar" at bounding box center [398, 135] width 20 height 10
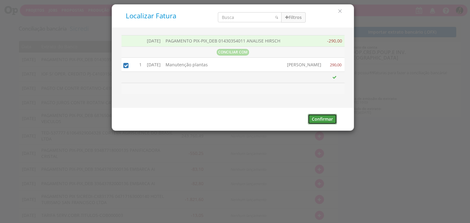
click at [322, 120] on button "Confirmar" at bounding box center [322, 119] width 29 height 10
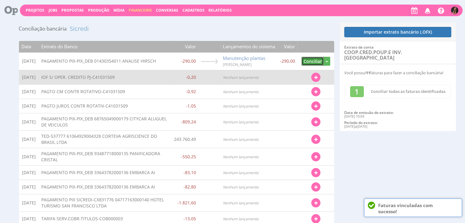
click at [310, 58] on button "Conciliar" at bounding box center [312, 61] width 22 height 9
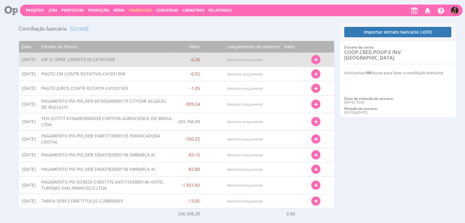
click at [312, 59] on button "button" at bounding box center [315, 59] width 9 height 9
click at [292, 72] on link "Localizar Fatura" at bounding box center [296, 71] width 48 height 8
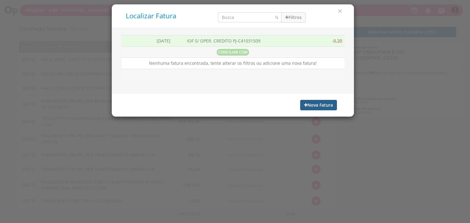
click at [323, 105] on button "Nova Fatura" at bounding box center [318, 105] width 37 height 10
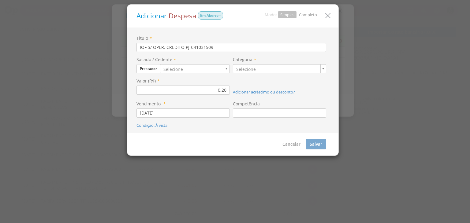
click at [312, 11] on div "Adicionar Despesa Em Aberto Modo: Simples Completo" at bounding box center [232, 16] width 211 height 23
click at [310, 13] on link "Completo" at bounding box center [308, 15] width 18 height 6
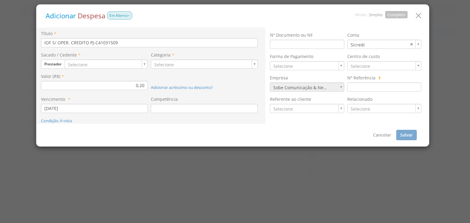
click at [82, 69] on div "Sacado / Cedente * Prestador Cliente Fornecedor" at bounding box center [96, 62] width 110 height 21
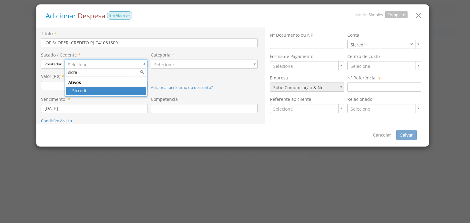
type input "sicre"
drag, startPoint x: 89, startPoint y: 91, endPoint x: 131, endPoint y: 72, distance: 46.1
type input "360"
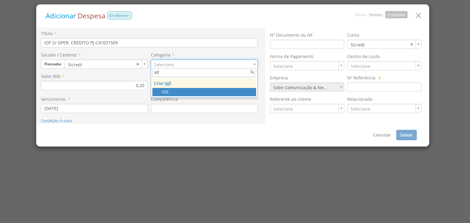
type input "iof"
drag, startPoint x: 176, startPoint y: 90, endPoint x: 184, endPoint y: 96, distance: 9.4
type input "160"
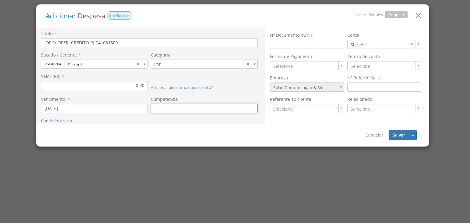
click at [191, 112] on input at bounding box center [204, 108] width 107 height 9
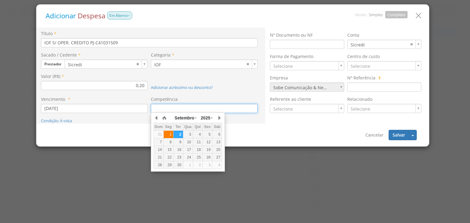
click at [166, 136] on div "1" at bounding box center [168, 134] width 9 height 5
type input "[DATE]"
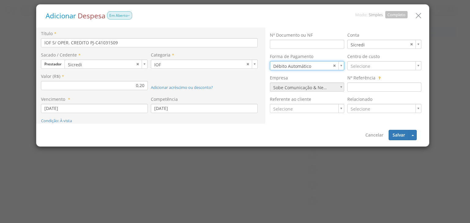
type input "7"
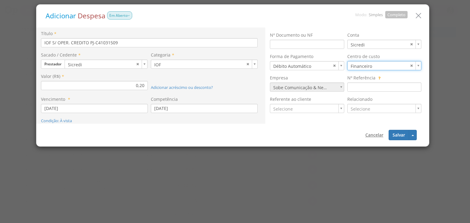
type input "17"
click at [400, 135] on button "Salvar" at bounding box center [398, 135] width 20 height 10
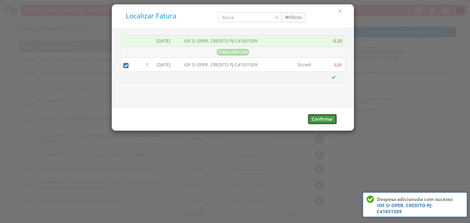
click at [332, 115] on button "Confirmar" at bounding box center [322, 119] width 29 height 10
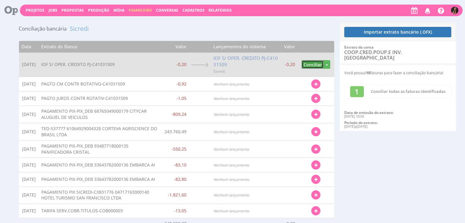
click at [311, 66] on button "Conciliar" at bounding box center [312, 64] width 22 height 9
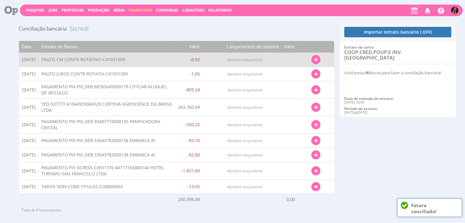
click at [314, 62] on button "button" at bounding box center [315, 59] width 9 height 9
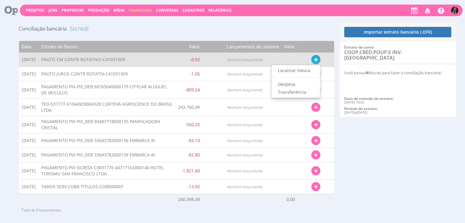
drag, startPoint x: 294, startPoint y: 71, endPoint x: 290, endPoint y: 65, distance: 7.3
click at [294, 71] on link "Localizar Fatura" at bounding box center [296, 71] width 48 height 8
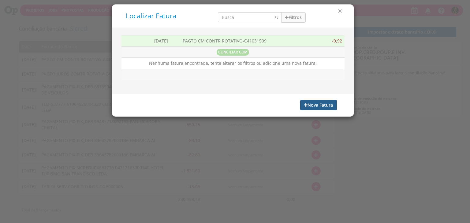
click at [312, 103] on button "Nova Fatura" at bounding box center [318, 105] width 37 height 10
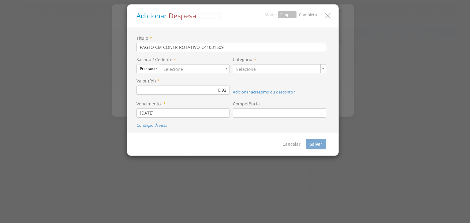
click at [309, 16] on link "Completo" at bounding box center [308, 15] width 18 height 6
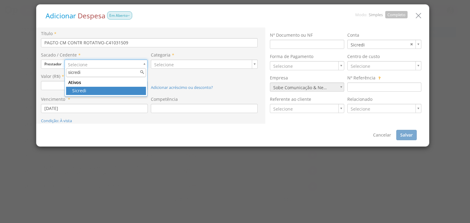
type input "sicredi"
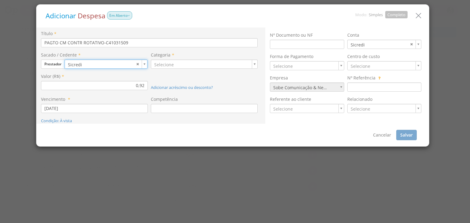
type input "360"
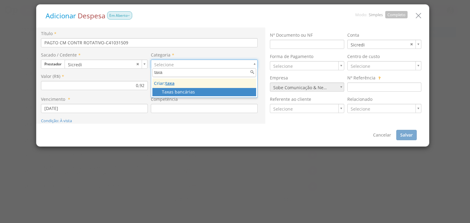
type input "taxa"
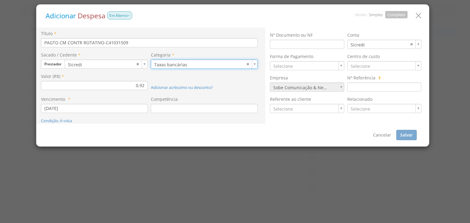
type input "120"
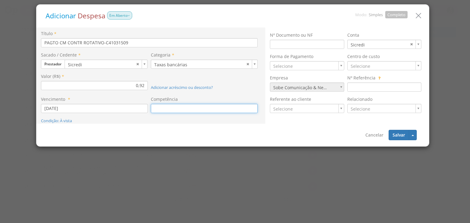
click at [183, 108] on input at bounding box center [204, 108] width 107 height 9
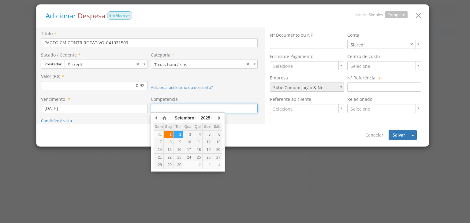
click at [170, 132] on div "1" at bounding box center [168, 134] width 9 height 5
type input "[DATE]"
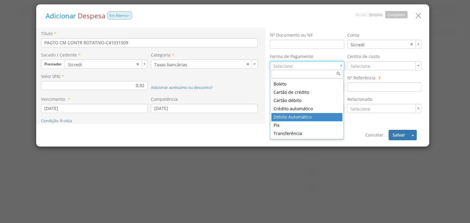
type input "7"
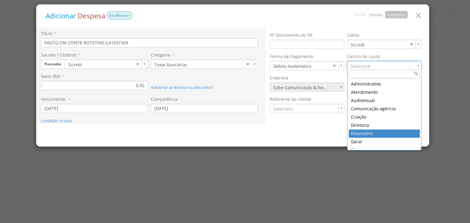
type input "17"
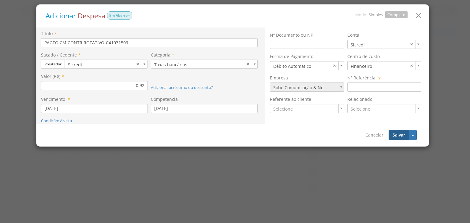
click at [400, 135] on button "Salvar" at bounding box center [398, 135] width 20 height 10
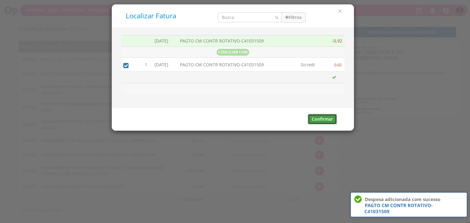
click at [320, 123] on button "Confirmar" at bounding box center [322, 119] width 29 height 10
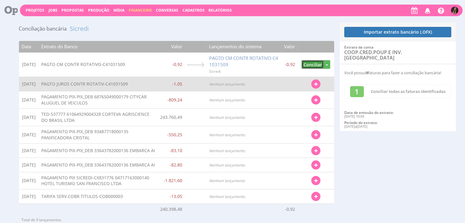
click at [310, 66] on button "Conciliar" at bounding box center [312, 64] width 22 height 9
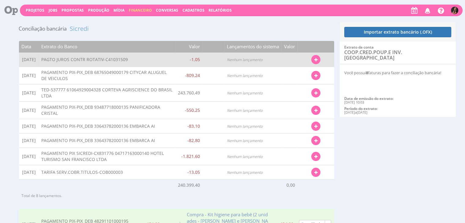
click at [317, 60] on icon "button" at bounding box center [315, 60] width 3 height 4
click at [293, 69] on link "Localizar Fatura" at bounding box center [296, 71] width 48 height 8
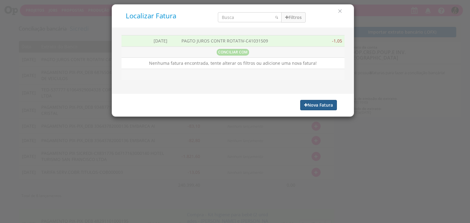
click at [325, 107] on button "Nova Fatura" at bounding box center [318, 105] width 37 height 10
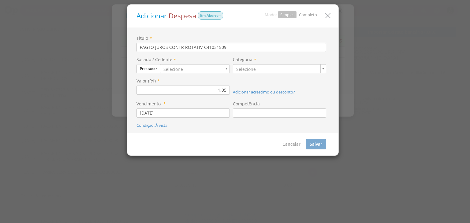
click at [305, 15] on link "Completo" at bounding box center [308, 15] width 18 height 6
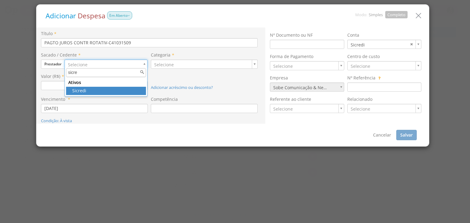
type input "sicre"
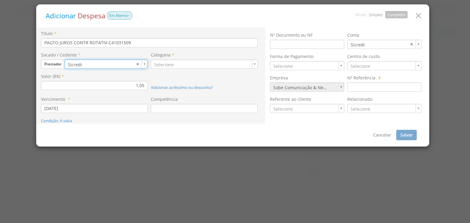
type input "360"
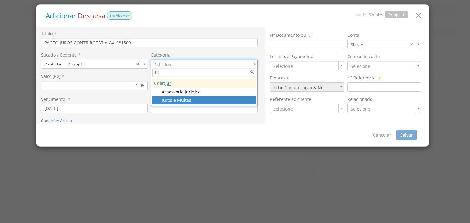
type input "jur"
type input "159"
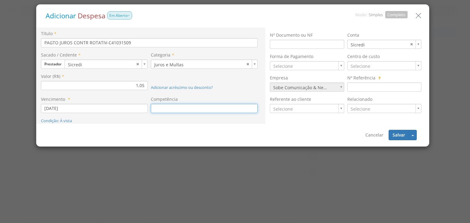
click at [186, 108] on input at bounding box center [204, 108] width 107 height 9
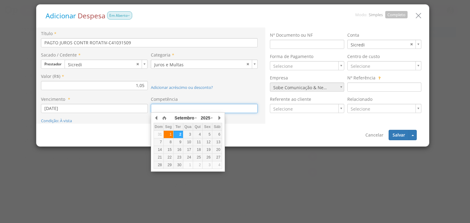
click at [169, 132] on div "1" at bounding box center [168, 134] width 9 height 5
type input "[DATE]"
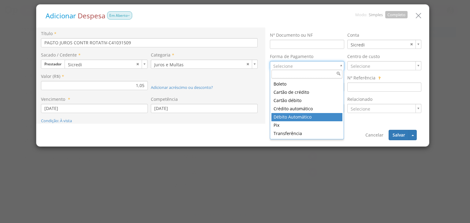
drag, startPoint x: 280, startPoint y: 119, endPoint x: 314, endPoint y: 87, distance: 46.1
type input "7"
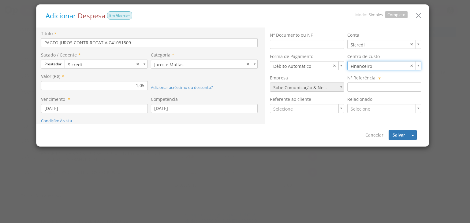
type input "17"
click at [403, 137] on button "Salvar" at bounding box center [398, 135] width 20 height 10
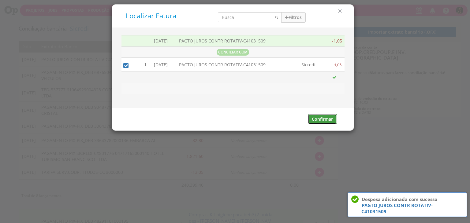
click at [327, 117] on button "Confirmar" at bounding box center [322, 119] width 29 height 10
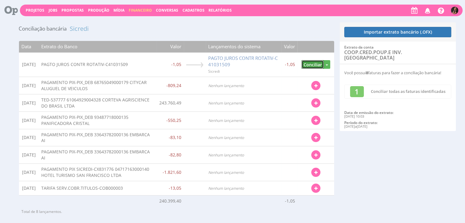
drag, startPoint x: 312, startPoint y: 64, endPoint x: 303, endPoint y: 46, distance: 19.8
click at [312, 64] on button "Conciliar" at bounding box center [312, 64] width 22 height 9
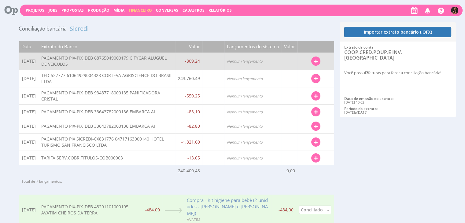
click at [319, 60] on button "button" at bounding box center [315, 61] width 9 height 9
click at [300, 71] on link "Localizar Fatura" at bounding box center [296, 72] width 48 height 8
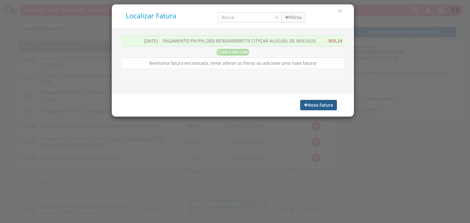
click at [318, 108] on button "Nova Fatura" at bounding box center [318, 105] width 37 height 10
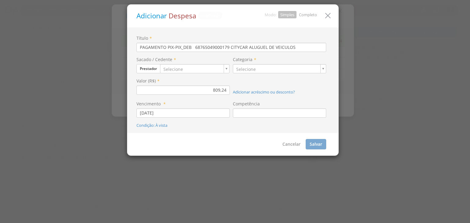
click at [306, 16] on link "Completo" at bounding box center [308, 15] width 18 height 6
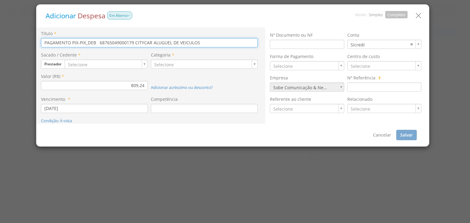
drag, startPoint x: 249, startPoint y: 42, endPoint x: 3, endPoint y: 41, distance: 245.8
click at [0, 45] on div "Adicionar Despesa Em Aberto Modo: Simples Completo Título * PAGAMENTO PIX-PIX_D…" at bounding box center [235, 111] width 470 height 223
click at [98, 41] on input "Aluguel Tracker 01 a 04/09 Carazinho" at bounding box center [149, 42] width 216 height 9
type input "Aluguel Tracker 01 a 04/09 SCS x Carazinho"
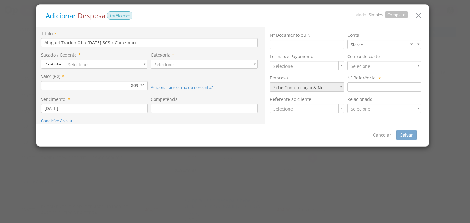
drag, startPoint x: 88, startPoint y: 67, endPoint x: 89, endPoint y: 64, distance: 4.0
type input "C"
click at [57, 67] on button "Prestador" at bounding box center [53, 64] width 24 height 9
click at [65, 83] on link "Fornecedor" at bounding box center [65, 83] width 48 height 8
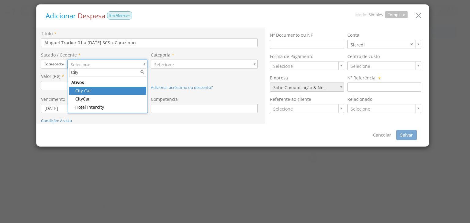
type input "City"
drag, startPoint x: 93, startPoint y: 91, endPoint x: 137, endPoint y: 75, distance: 46.8
type input "766"
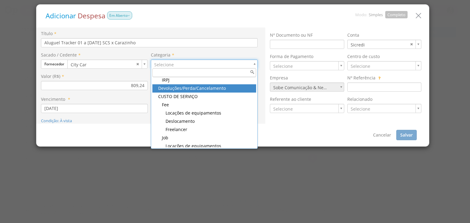
scroll to position [61, 0]
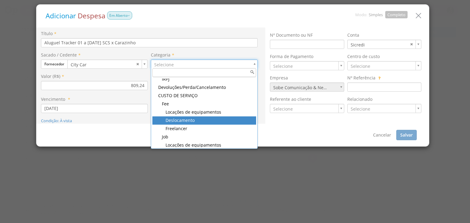
type input "102"
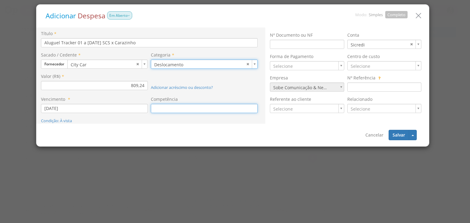
click at [166, 110] on input at bounding box center [204, 108] width 107 height 9
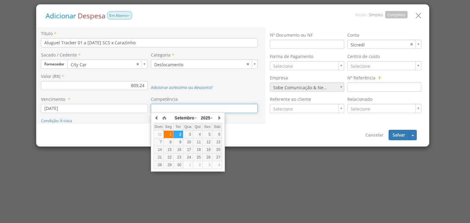
click at [171, 133] on div "1" at bounding box center [168, 134] width 9 height 5
type input "[DATE]"
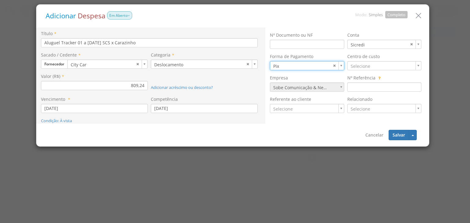
type input "11"
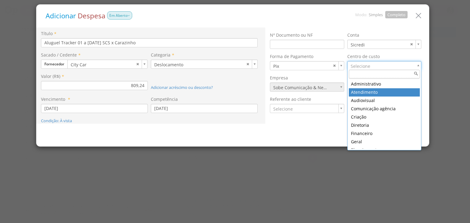
type input "7"
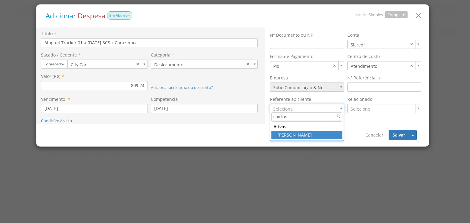
type input "cordius"
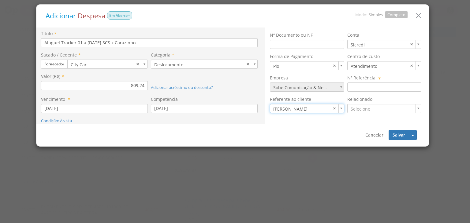
type input "1281"
click at [392, 134] on button "Salvar" at bounding box center [398, 135] width 20 height 10
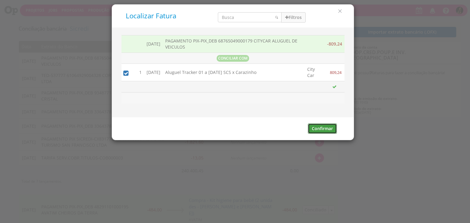
click at [315, 128] on button "Confirmar" at bounding box center [322, 129] width 29 height 10
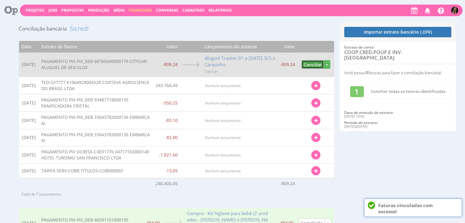
click at [318, 67] on button "Conciliar" at bounding box center [312, 64] width 22 height 9
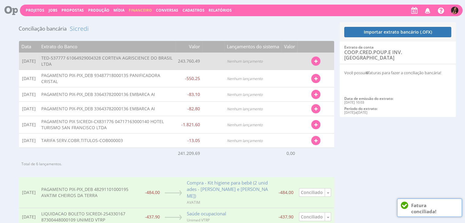
click at [317, 59] on icon "button" at bounding box center [315, 61] width 3 height 4
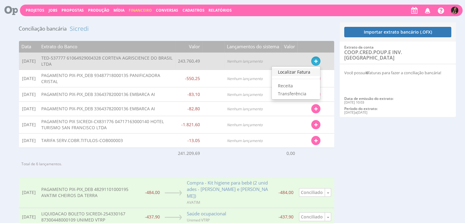
click at [296, 72] on link "Localizar Fatura" at bounding box center [296, 72] width 48 height 8
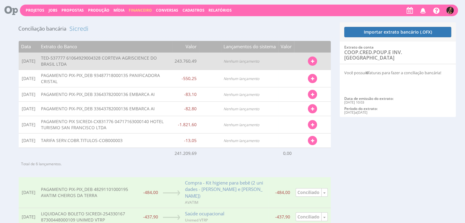
type input "219.384,44"
type input "268.136,54"
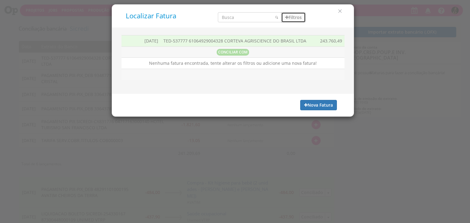
click at [298, 21] on button "Filtros" at bounding box center [293, 17] width 24 height 10
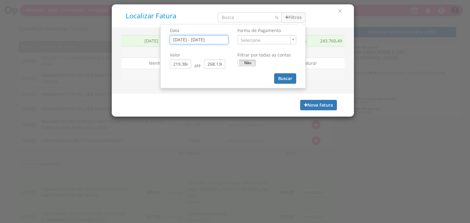
click at [224, 38] on input "30/08/2025 - 03/09/2025" at bounding box center [199, 39] width 58 height 9
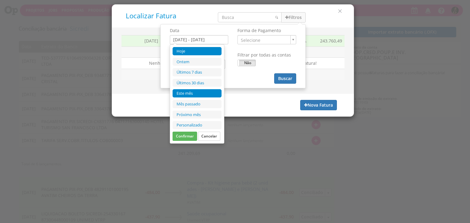
click at [194, 94] on li "Este mês" at bounding box center [196, 93] width 49 height 8
type input "01/09/2025 - 30/09/2025"
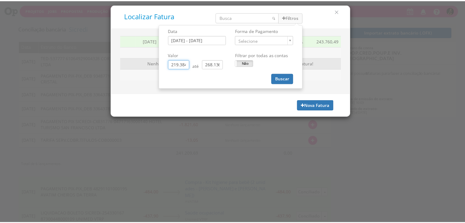
scroll to position [0, 0]
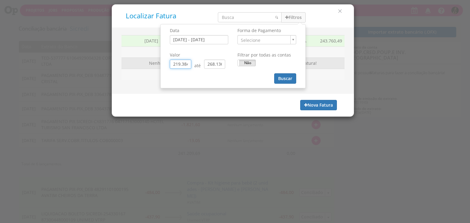
drag, startPoint x: 190, startPoint y: 64, endPoint x: 149, endPoint y: 65, distance: 41.0
click at [149, 65] on div "Localizar Fatura Filtros Data 01/09/2025 - 30/09/2025 Forma de Pagamento ." at bounding box center [233, 60] width 242 height 113
drag, startPoint x: 186, startPoint y: 63, endPoint x: 171, endPoint y: 63, distance: 15.9
click at [175, 65] on input "0,44" at bounding box center [180, 64] width 21 height 9
type input "0,00"
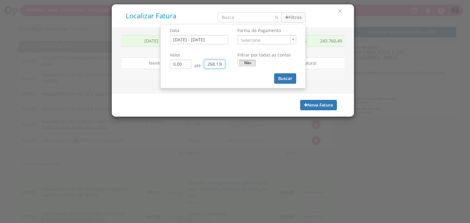
drag, startPoint x: 198, startPoint y: 65, endPoint x: 194, endPoint y: 65, distance: 4.0
click at [194, 65] on div "0,00 até 268.136,54" at bounding box center [199, 64] width 58 height 9
type input "36,54"
type input "0,00"
click at [219, 61] on input "36,54" at bounding box center [214, 64] width 21 height 9
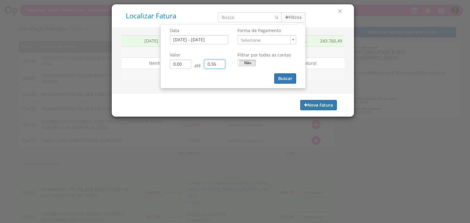
type input "0,03"
type input "0,00"
click at [221, 63] on input "0,03" at bounding box center [214, 64] width 21 height 9
type input "0,00"
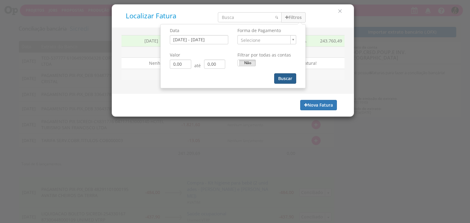
click at [285, 78] on button "Buscar" at bounding box center [285, 78] width 22 height 10
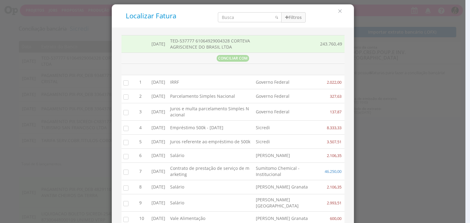
drag, startPoint x: 234, startPoint y: 24, endPoint x: 234, endPoint y: 20, distance: 3.4
click at [234, 22] on div "Localizar Fatura Filtros Data 01/09/2025 - 30/09/2025 Forma de Pagamento Seleci…" at bounding box center [233, 16] width 242 height 23
click at [233, 16] on input "search" at bounding box center [250, 17] width 64 height 10
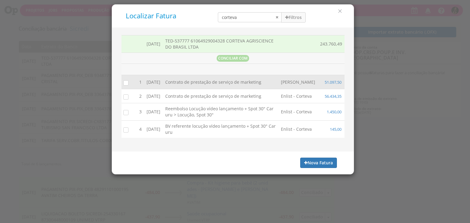
click at [127, 83] on input "checkbox" at bounding box center [124, 82] width 6 height 6
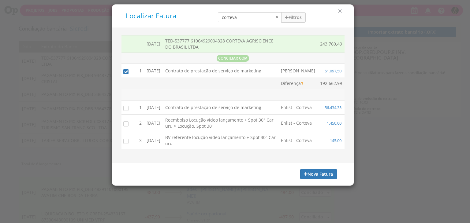
click at [126, 111] on input "checkbox" at bounding box center [124, 108] width 6 height 6
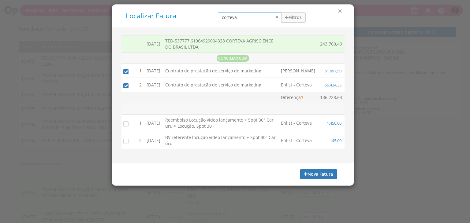
drag, startPoint x: 238, startPoint y: 20, endPoint x: 196, endPoint y: 22, distance: 42.2
click at [196, 22] on div "Localizar Fatura corteva Filtros Data 01/09/2025 - 30/09/2025 Forma de Pagament…" at bounding box center [232, 16] width 232 height 14
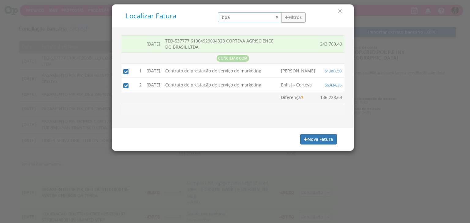
type input "bpa"
click at [304, 19] on button "Filtros" at bounding box center [293, 17] width 24 height 10
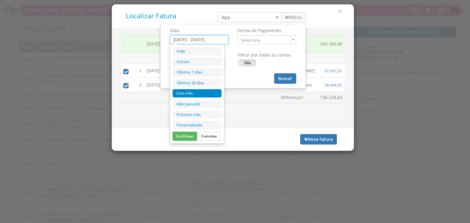
click at [209, 42] on input "01/09/2025 - 30/09/2025" at bounding box center [199, 39] width 58 height 9
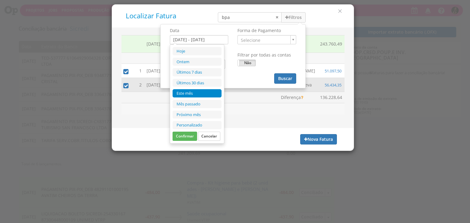
drag, startPoint x: 195, startPoint y: 102, endPoint x: 234, endPoint y: 89, distance: 41.1
click at [197, 102] on li "Mês passado" at bounding box center [196, 104] width 49 height 8
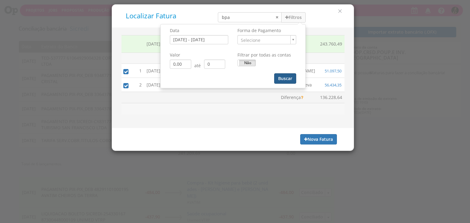
click at [285, 79] on button "Buscar" at bounding box center [285, 78] width 22 height 10
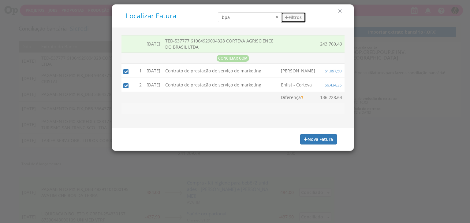
click at [293, 13] on button "Filtros" at bounding box center [293, 17] width 24 height 10
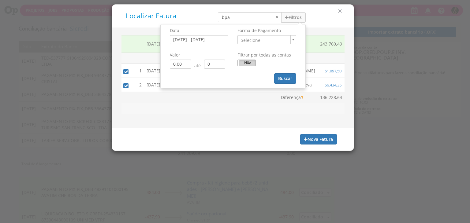
click at [249, 64] on label "Não" at bounding box center [247, 63] width 18 height 6
click at [283, 78] on button "Buscar" at bounding box center [285, 78] width 22 height 10
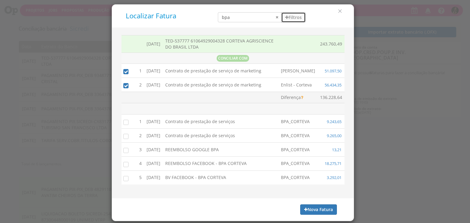
click at [293, 17] on button "Filtros" at bounding box center [293, 17] width 24 height 10
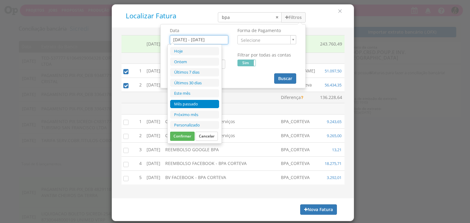
click at [221, 41] on input "01/08/2025 - 31/08/2025" at bounding box center [199, 39] width 58 height 9
click at [190, 94] on li "Este mês" at bounding box center [194, 93] width 49 height 8
type input "01/09/2025 - 30/09/2025"
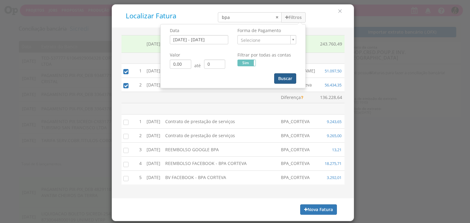
click at [281, 76] on button "Buscar" at bounding box center [285, 78] width 22 height 10
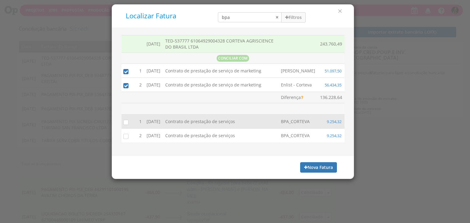
click at [121, 125] on input "checkbox" at bounding box center [124, 122] width 6 height 6
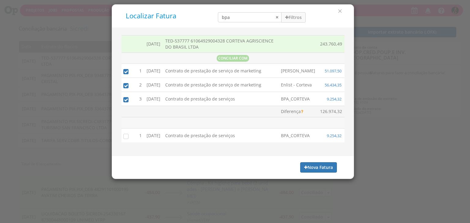
click at [124, 139] on input "checkbox" at bounding box center [124, 136] width 6 height 6
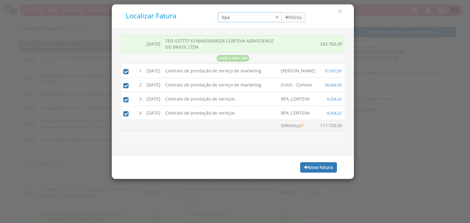
drag, startPoint x: 242, startPoint y: 18, endPoint x: 146, endPoint y: 20, distance: 96.6
click at [152, 21] on div "Localizar Fatura bpa Filtros Data 01/09/2025 - 30/09/2025 Forma de Pagamento Se…" at bounding box center [232, 16] width 232 height 14
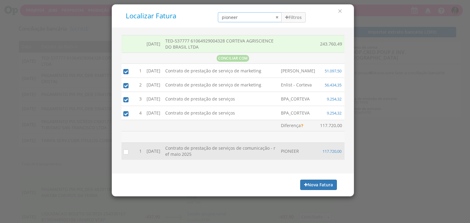
type input "pioneer"
click at [125, 155] on input "checkbox" at bounding box center [124, 152] width 6 height 6
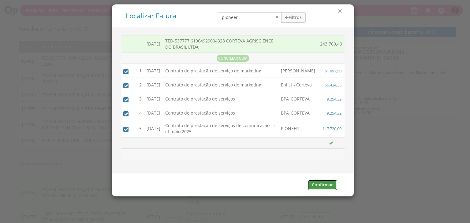
click at [319, 187] on button "Confirmar" at bounding box center [322, 185] width 29 height 10
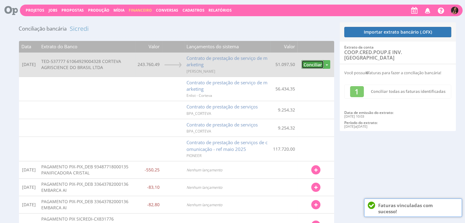
click at [308, 66] on button "Conciliar" at bounding box center [312, 64] width 22 height 9
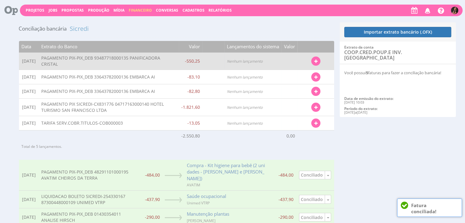
click at [319, 64] on button "button" at bounding box center [315, 61] width 9 height 9
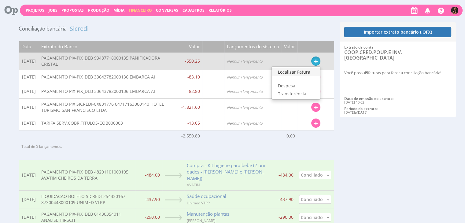
click at [288, 70] on link "Localizar Fatura" at bounding box center [296, 72] width 48 height 8
type input "30/08/2025 - 03/09/2025"
type input "495,23"
type input "605,27"
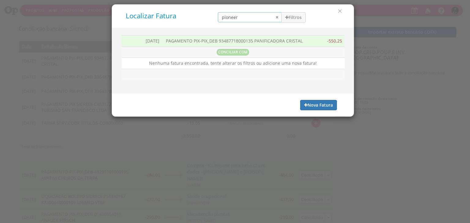
click at [279, 18] on input "pioneer" at bounding box center [250, 17] width 64 height 10
click at [285, 17] on icon "button" at bounding box center [286, 17] width 3 height 4
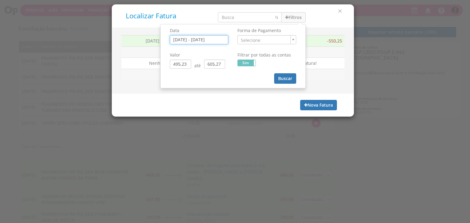
click at [197, 39] on input "30/08/2025 - 03/09/2025" at bounding box center [199, 39] width 58 height 9
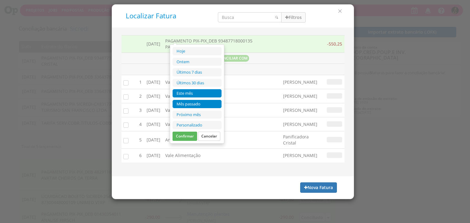
click at [200, 104] on li "Mês passado" at bounding box center [196, 104] width 49 height 8
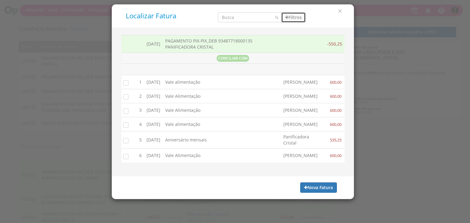
click at [297, 17] on button "Filtros" at bounding box center [293, 17] width 24 height 10
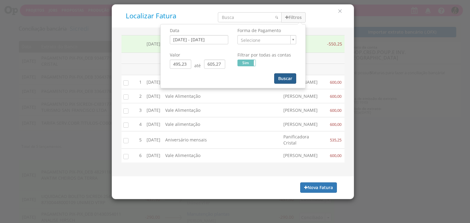
click at [281, 82] on div "Buscar" at bounding box center [285, 80] width 22 height 15
click at [282, 75] on button "Buscar" at bounding box center [285, 78] width 22 height 10
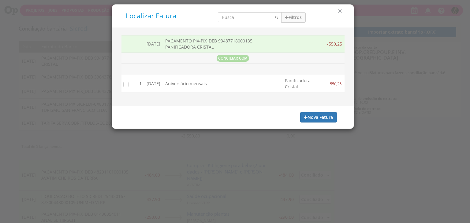
click at [126, 85] on input "checkbox" at bounding box center [124, 84] width 6 height 6
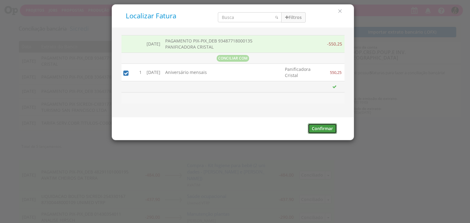
click at [320, 127] on button "Confirmar" at bounding box center [322, 129] width 29 height 10
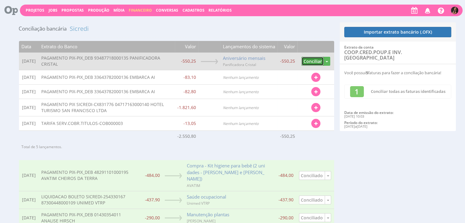
click at [312, 57] on button "Conciliar" at bounding box center [312, 61] width 22 height 9
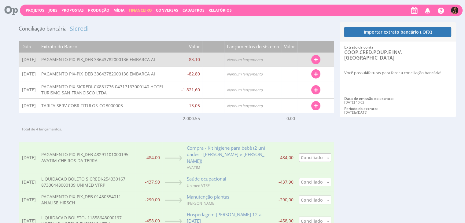
click at [316, 62] on icon "button" at bounding box center [315, 60] width 3 height 4
click at [300, 68] on link "Localizar Fatura" at bounding box center [296, 71] width 48 height 8
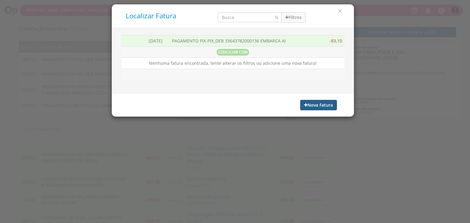
click at [317, 105] on button "Nova Fatura" at bounding box center [318, 105] width 37 height 10
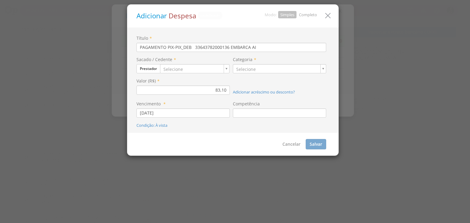
click at [313, 15] on link "Completo" at bounding box center [308, 15] width 18 height 6
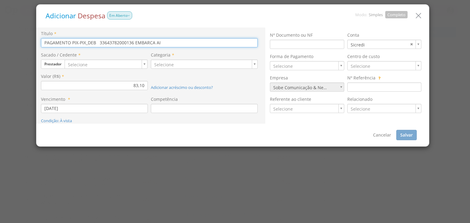
drag, startPoint x: 187, startPoint y: 46, endPoint x: 0, endPoint y: 46, distance: 187.1
click at [0, 47] on div "Adicionar Despesa Em Aberto Modo: Simples Completo Título * PAGAMENTO PIX-PIX_D…" at bounding box center [235, 111] width 470 height 223
type input "Passagem SCS x POA 02.09 Alexandre"
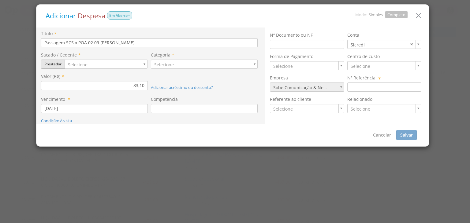
click at [52, 64] on button "Prestador" at bounding box center [53, 64] width 24 height 9
click at [60, 84] on link "Fornecedor" at bounding box center [65, 83] width 48 height 8
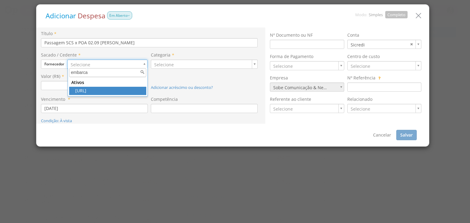
type input "embarca"
drag, startPoint x: 91, startPoint y: 90, endPoint x: 132, endPoint y: 69, distance: 46.4
type input "1372"
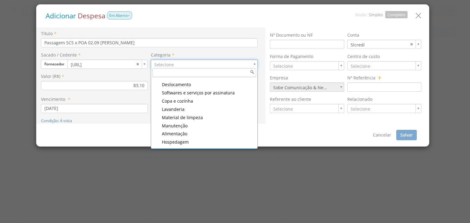
scroll to position [428, 0]
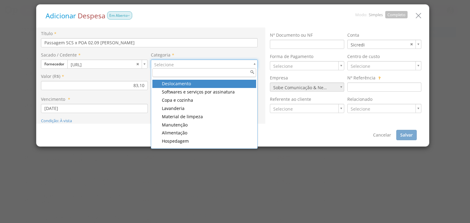
type input "139"
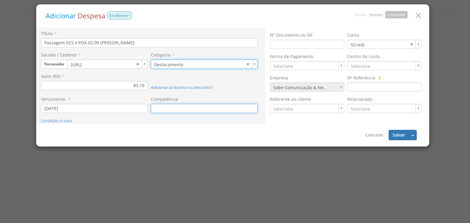
click at [183, 107] on input at bounding box center [204, 108] width 107 height 9
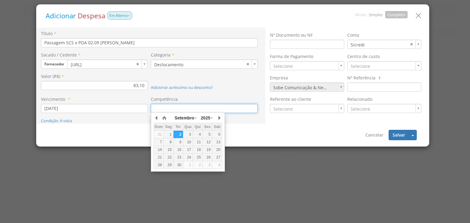
click at [168, 134] on div "1" at bounding box center [168, 134] width 9 height 5
type input "[DATE]"
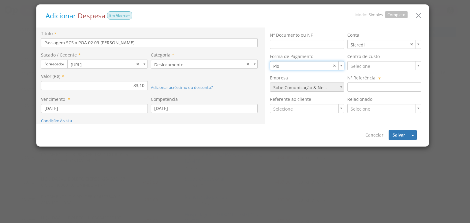
type input "11"
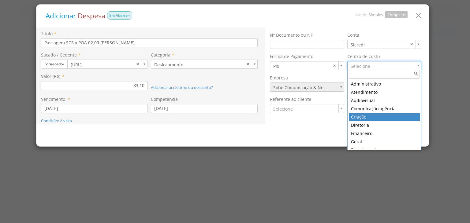
type input "3"
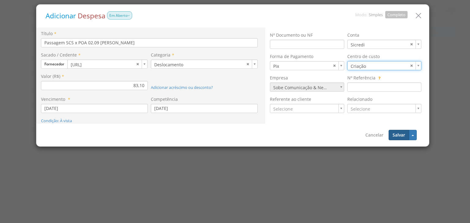
drag, startPoint x: 397, startPoint y: 135, endPoint x: 392, endPoint y: 133, distance: 5.3
click at [397, 135] on button "Salvar" at bounding box center [398, 135] width 20 height 10
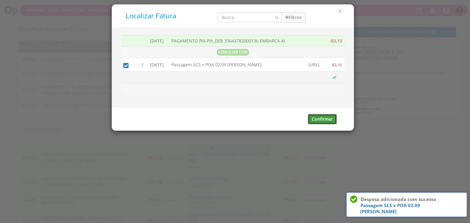
click at [326, 119] on button "Confirmar" at bounding box center [322, 119] width 29 height 10
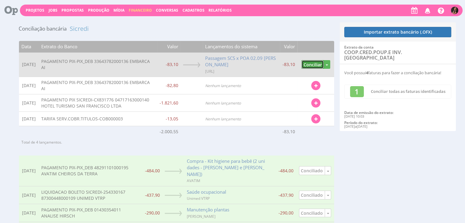
click at [313, 65] on button "Conciliar" at bounding box center [312, 64] width 22 height 9
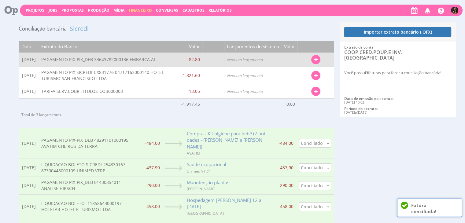
click at [316, 60] on icon "button" at bounding box center [315, 60] width 3 height 4
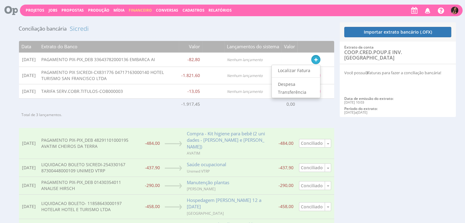
drag, startPoint x: 297, startPoint y: 71, endPoint x: 254, endPoint y: 37, distance: 54.7
click at [297, 71] on link "Localizar Fatura" at bounding box center [296, 71] width 48 height 8
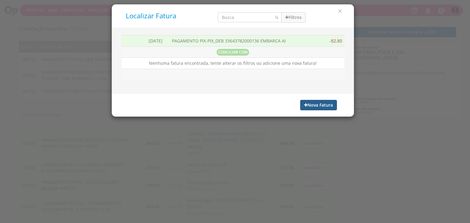
click at [311, 105] on button "Nova Fatura" at bounding box center [318, 105] width 37 height 10
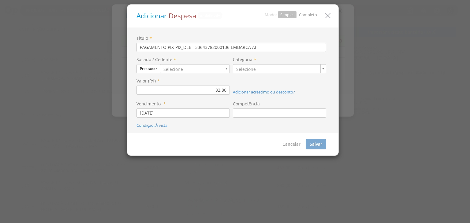
drag, startPoint x: 308, startPoint y: 15, endPoint x: 295, endPoint y: 17, distance: 12.6
click at [308, 15] on link "Completo" at bounding box center [308, 15] width 18 height 6
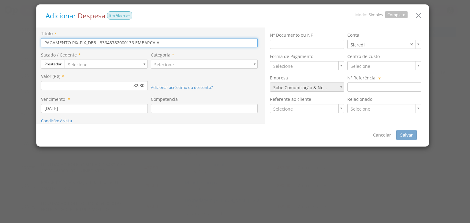
drag, startPoint x: 232, startPoint y: 42, endPoint x: 5, endPoint y: 47, distance: 226.9
click at [0, 47] on div "Adicionar Despesa Em Aberto Modo: Simples Completo Título * PAGAMENTO PIX-PIX_D…" at bounding box center [235, 111] width 470 height 223
type input "Passagem POA x SCS 04/09 Alexandre"
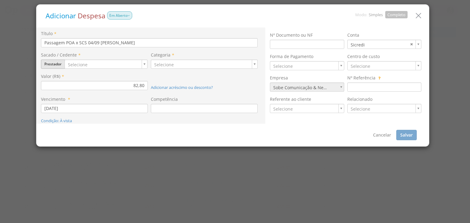
click at [51, 64] on button "Prestador" at bounding box center [53, 64] width 24 height 9
click at [62, 82] on link "Fornecedor" at bounding box center [65, 83] width 48 height 8
type input "e"
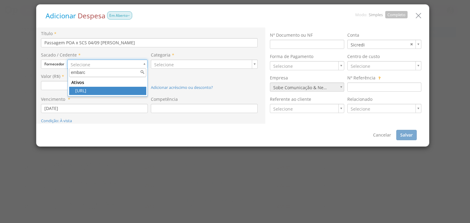
type input "embarc"
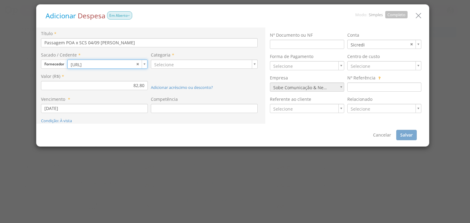
type input "1372"
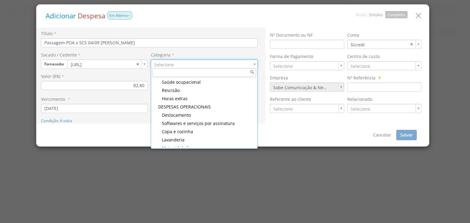
scroll to position [397, 0]
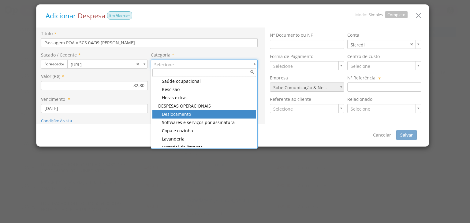
type input "139"
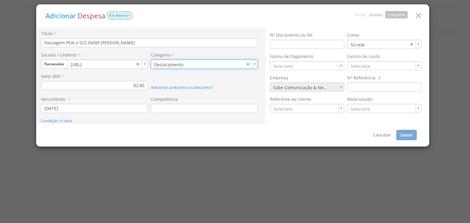
type input "139"
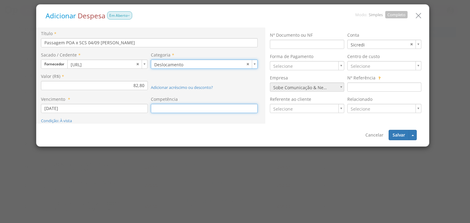
click at [190, 108] on input at bounding box center [204, 108] width 107 height 9
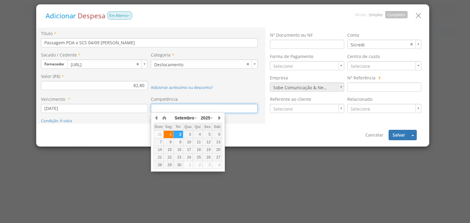
click at [169, 133] on div "1" at bounding box center [168, 134] width 9 height 5
type input "[DATE]"
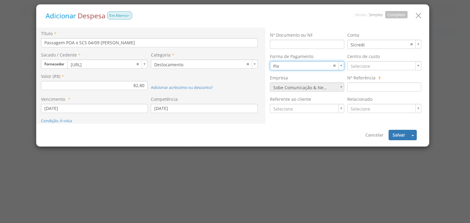
type input "11"
type input "3"
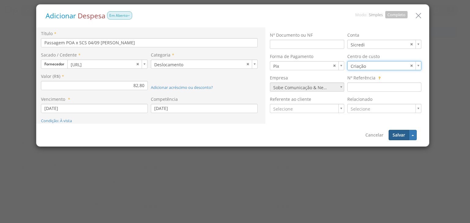
click at [395, 136] on button "Salvar" at bounding box center [398, 135] width 20 height 10
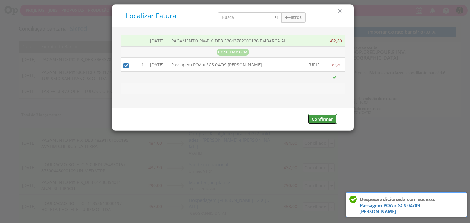
click at [319, 117] on button "Confirmar" at bounding box center [322, 119] width 29 height 10
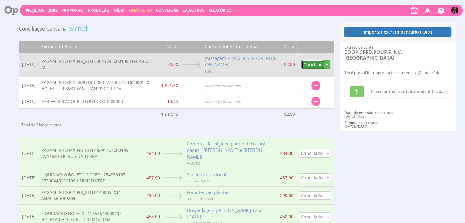
click at [308, 68] on button "Conciliar" at bounding box center [312, 64] width 22 height 9
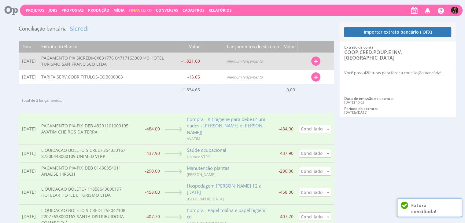
click at [315, 60] on icon "button" at bounding box center [315, 61] width 3 height 4
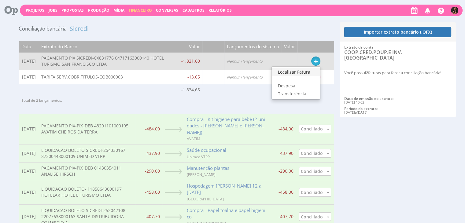
click at [298, 72] on link "Localizar Fatura" at bounding box center [296, 72] width 48 height 8
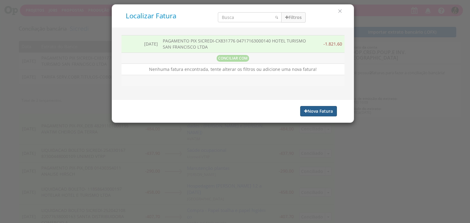
click at [308, 108] on button "Nova Fatura" at bounding box center [318, 111] width 37 height 10
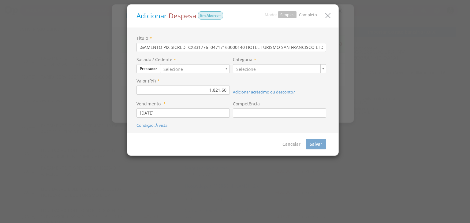
scroll to position [0, 0]
drag, startPoint x: 301, startPoint y: 15, endPoint x: 296, endPoint y: 16, distance: 5.7
click at [302, 15] on link "Completo" at bounding box center [308, 15] width 18 height 6
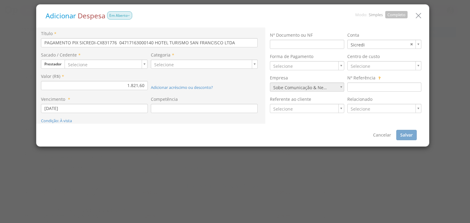
drag, startPoint x: 117, startPoint y: 63, endPoint x: 106, endPoint y: 64, distance: 11.0
click at [50, 65] on button "Prestador" at bounding box center [53, 64] width 24 height 9
click at [57, 83] on link "Fornecedor" at bounding box center [65, 83] width 48 height 8
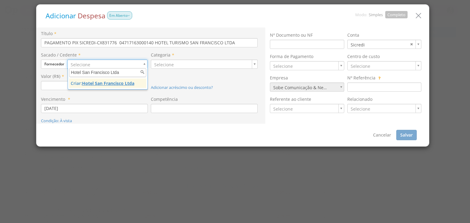
type input "Hotel San Francisco Ltda"
click at [101, 83] on u "Hotel San Francisco Ltda" at bounding box center [108, 83] width 52 height 6
type input "1414"
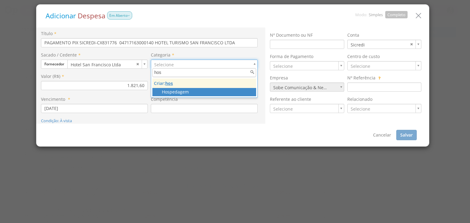
type input "hos"
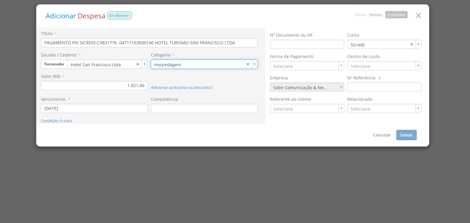
type input "168"
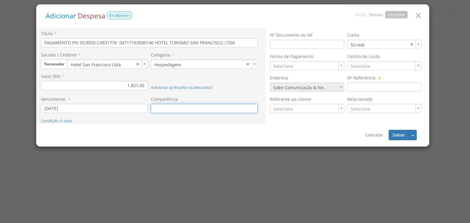
click at [152, 109] on input at bounding box center [204, 108] width 107 height 9
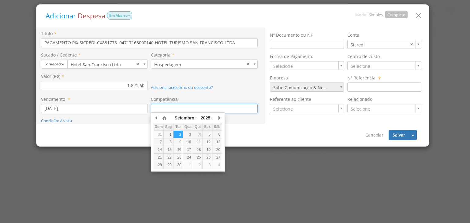
click at [169, 133] on div "1" at bounding box center [168, 134] width 9 height 5
type input "[DATE]"
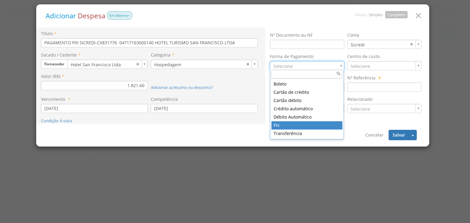
type input "11"
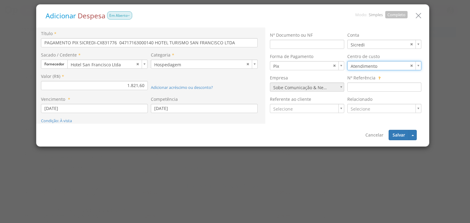
type input "7"
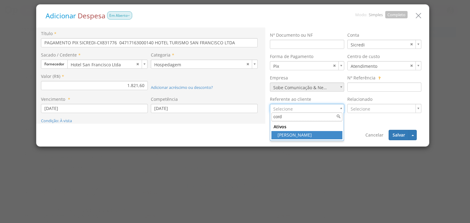
type input "cord"
type input "1281"
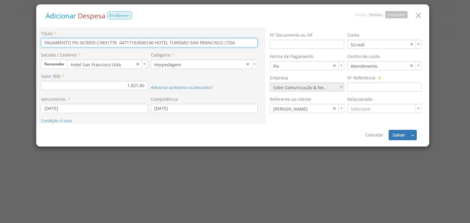
drag, startPoint x: 242, startPoint y: 46, endPoint x: 0, endPoint y: 35, distance: 242.4
click at [0, 35] on div "Adicionar Despesa Em Aberto Modo: Simples Completo Título * PAGAMENTO PIX SICRE…" at bounding box center [235, 111] width 470 height 223
type input "Hospedagem 01 a 04/09 Tayna, Rafaela e Renata - Daily Cordius"
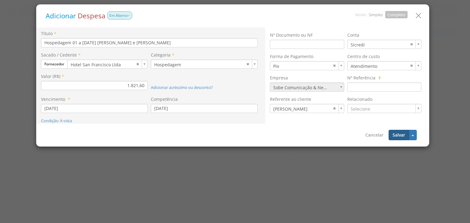
click at [398, 136] on button "Salvar" at bounding box center [398, 135] width 20 height 10
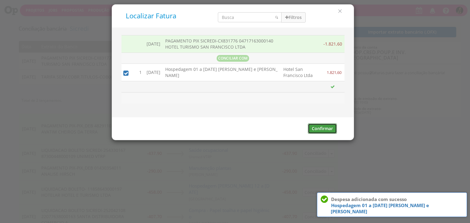
click at [309, 134] on button "Confirmar" at bounding box center [322, 129] width 29 height 10
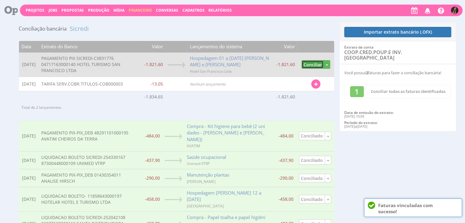
click at [317, 66] on button "Conciliar" at bounding box center [312, 64] width 22 height 9
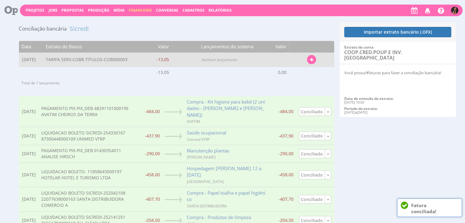
click at [307, 63] on td "Localizar Fatura Despesa Transferência Conciliar Desvincular" at bounding box center [311, 60] width 45 height 14
click at [312, 59] on icon "button" at bounding box center [311, 60] width 3 height 4
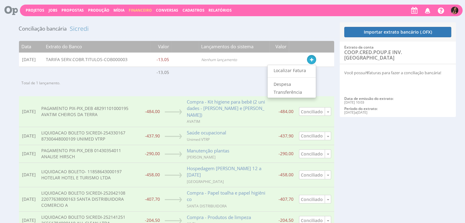
drag, startPoint x: 300, startPoint y: 73, endPoint x: 297, endPoint y: 69, distance: 5.5
click at [300, 73] on link "Localizar Fatura" at bounding box center [292, 71] width 48 height 8
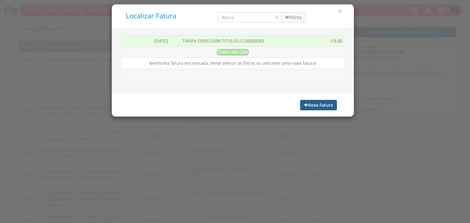
click at [309, 105] on button "Nova Fatura" at bounding box center [318, 105] width 37 height 10
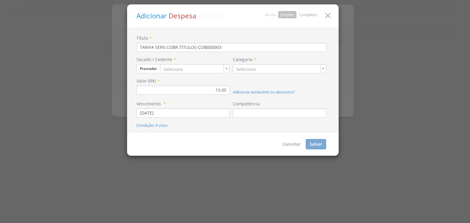
click at [308, 13] on link "Completo" at bounding box center [308, 15] width 18 height 6
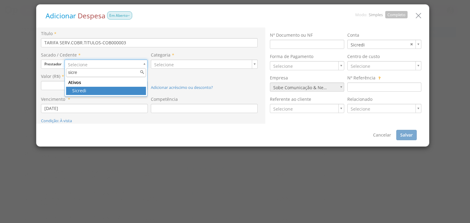
type input "sicre"
drag, startPoint x: 99, startPoint y: 91, endPoint x: 103, endPoint y: 86, distance: 6.1
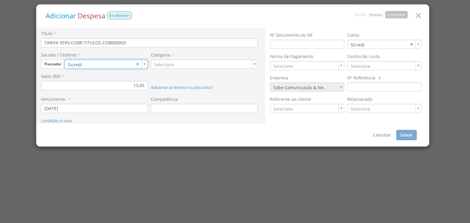
type input "360"
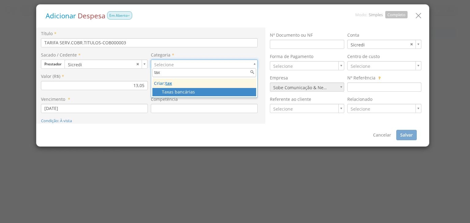
type input "tax"
drag, startPoint x: 186, startPoint y: 92, endPoint x: 189, endPoint y: 94, distance: 3.6
type input "120"
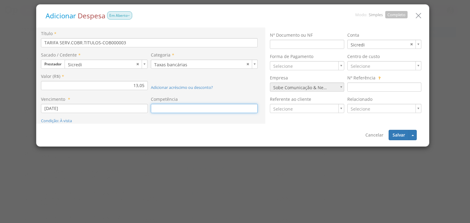
click at [188, 109] on input at bounding box center [204, 108] width 107 height 9
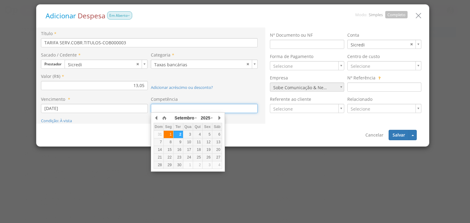
click at [170, 134] on div "1" at bounding box center [168, 134] width 9 height 5
type input "[DATE]"
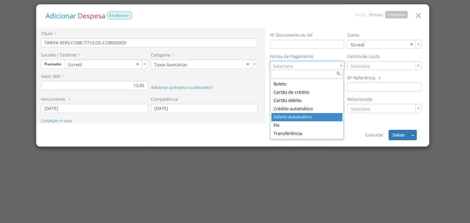
drag, startPoint x: 291, startPoint y: 118, endPoint x: 307, endPoint y: 108, distance: 19.3
type input "7"
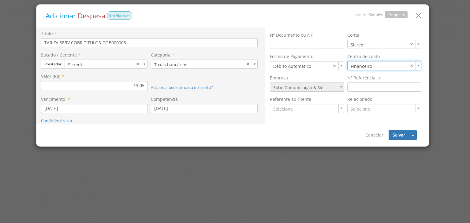
type input "17"
click at [404, 134] on button "Salvar" at bounding box center [398, 135] width 20 height 10
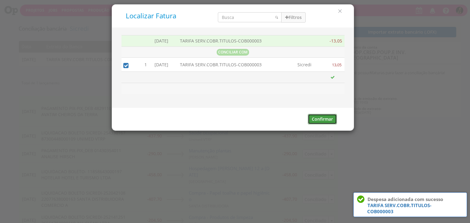
click at [317, 118] on button "Confirmar" at bounding box center [322, 119] width 29 height 10
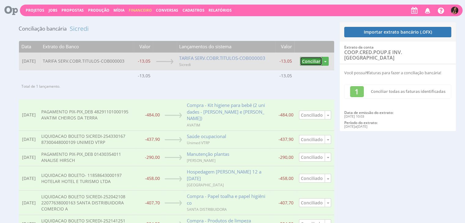
click at [309, 61] on button "Conciliar" at bounding box center [311, 61] width 22 height 9
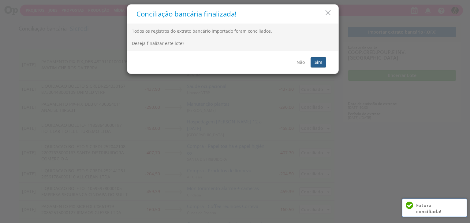
click at [316, 61] on button "Sim" at bounding box center [318, 62] width 16 height 10
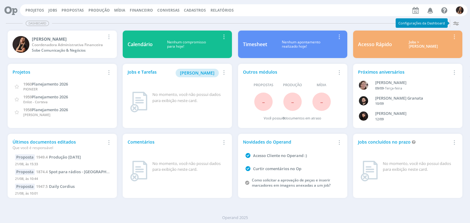
drag, startPoint x: 135, startPoint y: 5, endPoint x: 135, endPoint y: 9, distance: 4.3
click at [135, 9] on div "Projetos Jobs Propostas Produção Mídia Financeiro Conversas Cadastros Relatório…" at bounding box center [243, 10] width 447 height 12
click at [136, 10] on span "Financeiro" at bounding box center [141, 10] width 23 height 5
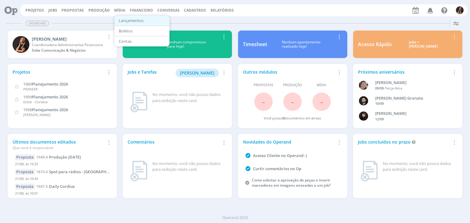
click at [134, 20] on link "Lançamentos" at bounding box center [141, 20] width 51 height 9
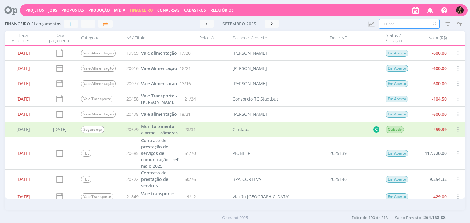
click at [400, 23] on input "text" at bounding box center [408, 24] width 61 height 10
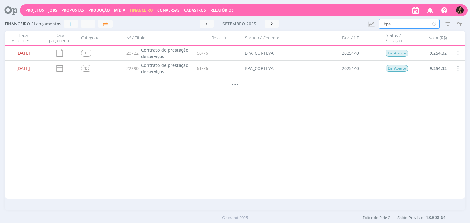
type input "bpa"
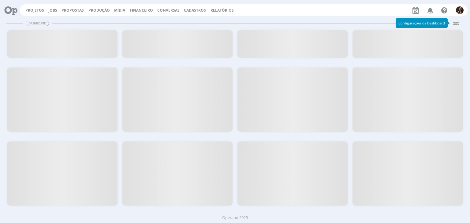
click at [135, 10] on span "Financeiro" at bounding box center [141, 10] width 23 height 5
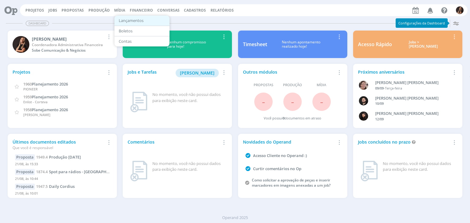
click at [131, 20] on link "Lançamentos" at bounding box center [141, 20] width 51 height 9
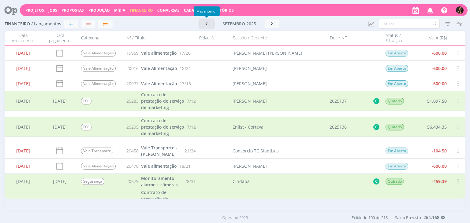
click at [205, 23] on icon "button" at bounding box center [206, 24] width 6 height 6
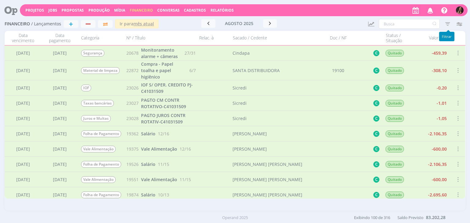
click at [445, 23] on icon "button" at bounding box center [447, 23] width 11 height 11
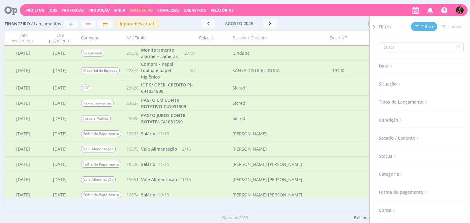
click at [391, 85] on span "Situação" at bounding box center [389, 84] width 23 height 8
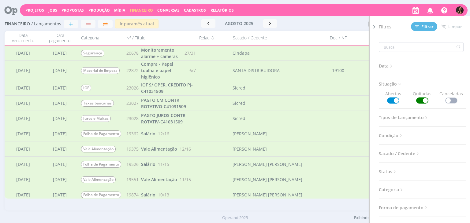
click at [419, 99] on span at bounding box center [422, 101] width 12 height 6
click at [423, 21] on div "Filtros Filtrar Limpar" at bounding box center [424, 26] width 92 height 21
click at [422, 26] on span "Filtrar" at bounding box center [424, 27] width 19 height 4
click at [324, 23] on div at bounding box center [332, 24] width 62 height 9
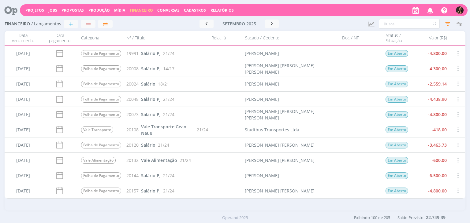
scroll to position [581, 0]
drag, startPoint x: 209, startPoint y: 24, endPoint x: 219, endPoint y: 23, distance: 10.1
click at [209, 23] on button "button" at bounding box center [206, 24] width 14 height 9
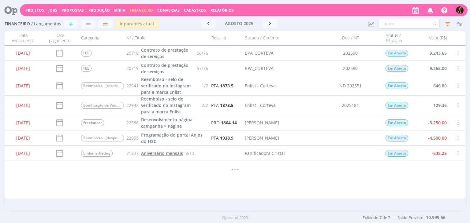
click at [161, 154] on span "Aniversário mensais" at bounding box center [162, 153] width 42 height 6
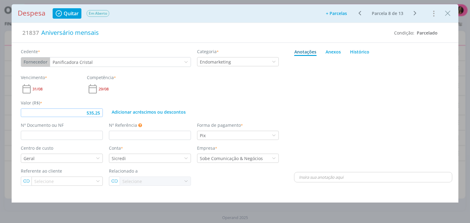
click at [98, 111] on input "535,25" at bounding box center [62, 113] width 82 height 9
click at [100, 112] on input "520,25" at bounding box center [62, 113] width 82 height 9
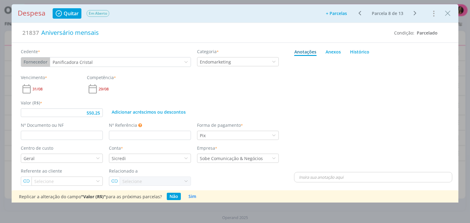
type input "550,25"
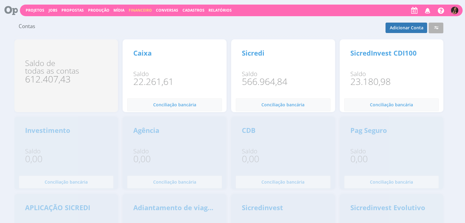
click at [142, 11] on span "Financeiro" at bounding box center [140, 10] width 23 height 5
click at [126, 19] on link "Lançamentos" at bounding box center [140, 19] width 51 height 9
